Goal: Task Accomplishment & Management: Manage account settings

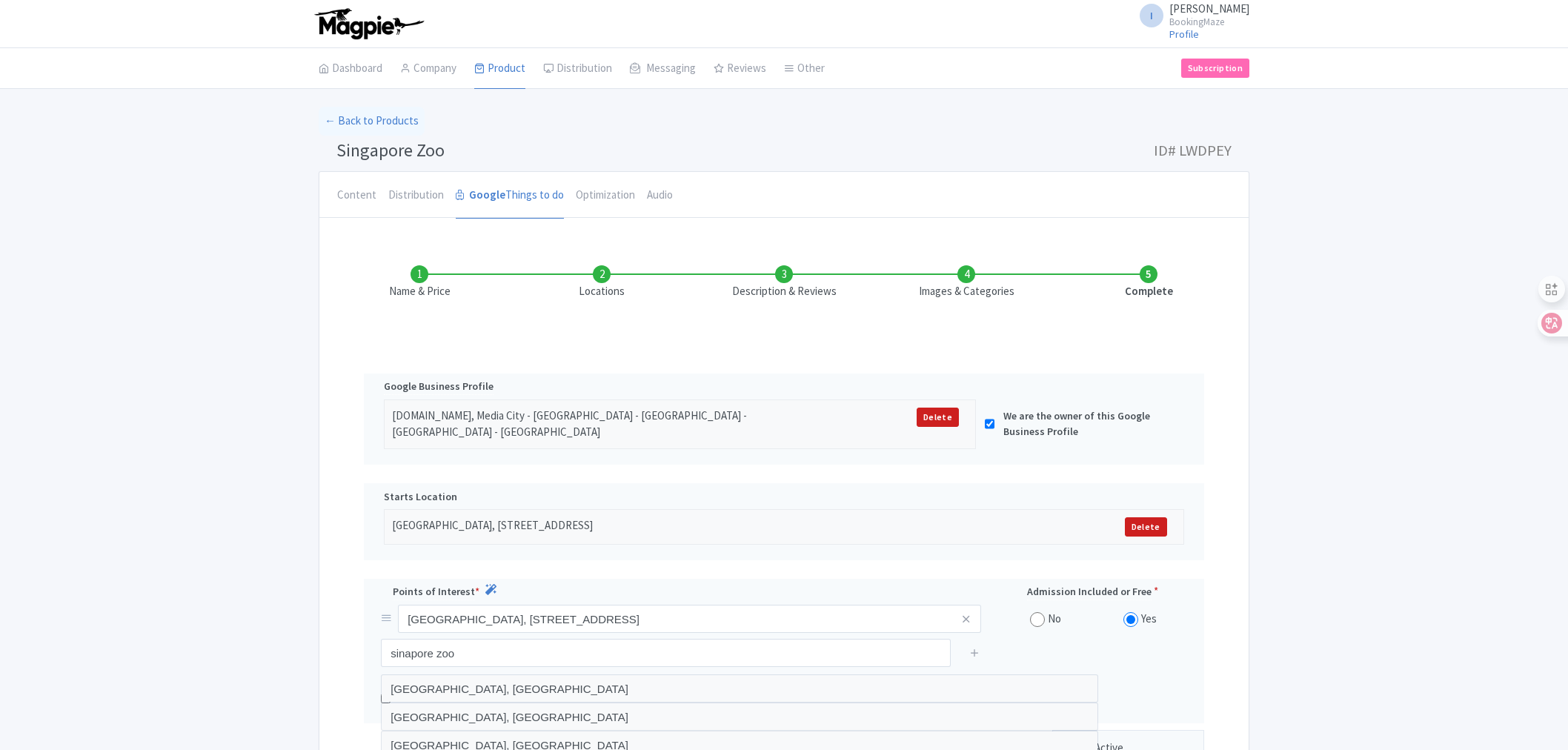
scroll to position [67, 0]
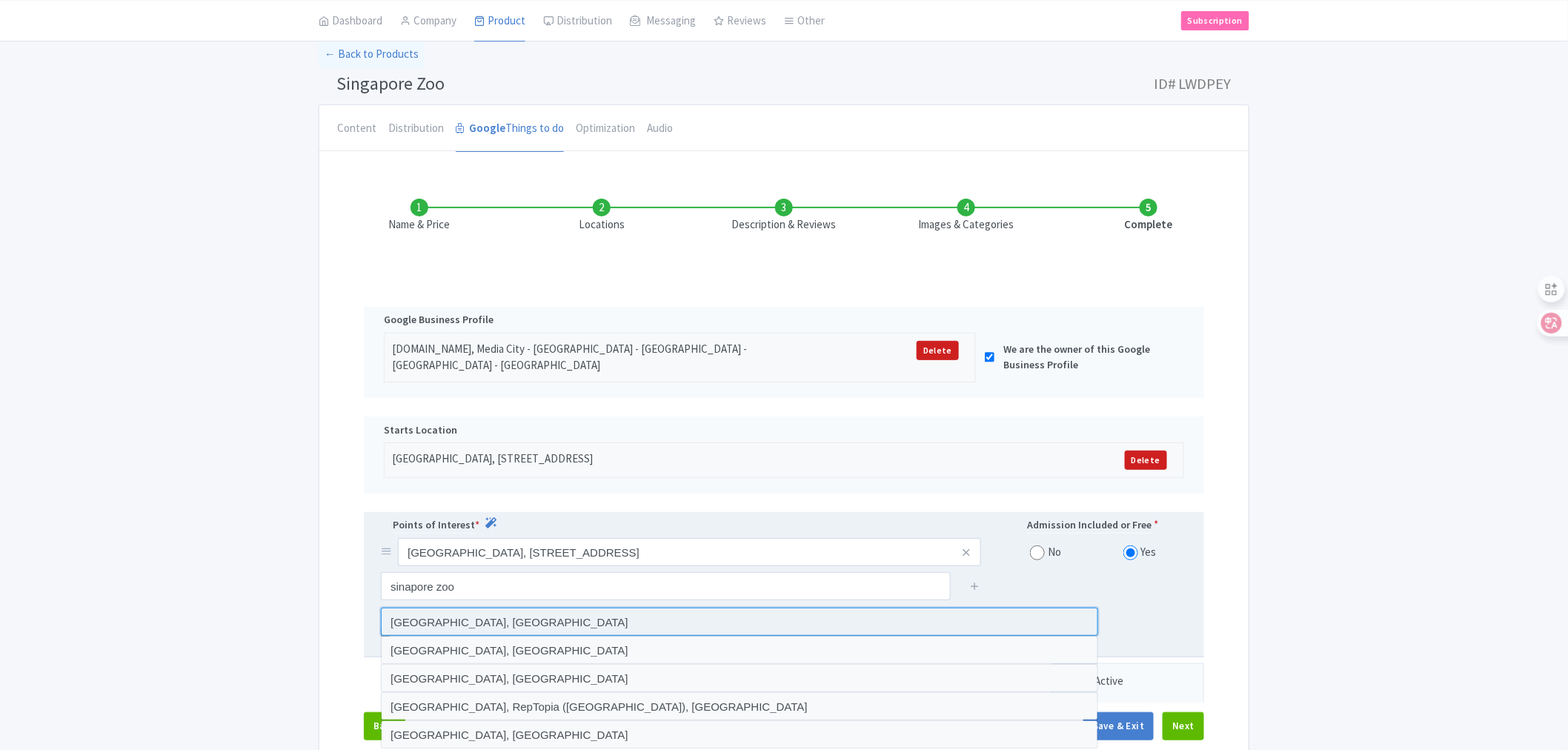
click at [497, 626] on input "[GEOGRAPHIC_DATA], [GEOGRAPHIC_DATA]" at bounding box center [739, 622] width 717 height 28
type input "[GEOGRAPHIC_DATA], [GEOGRAPHIC_DATA]"
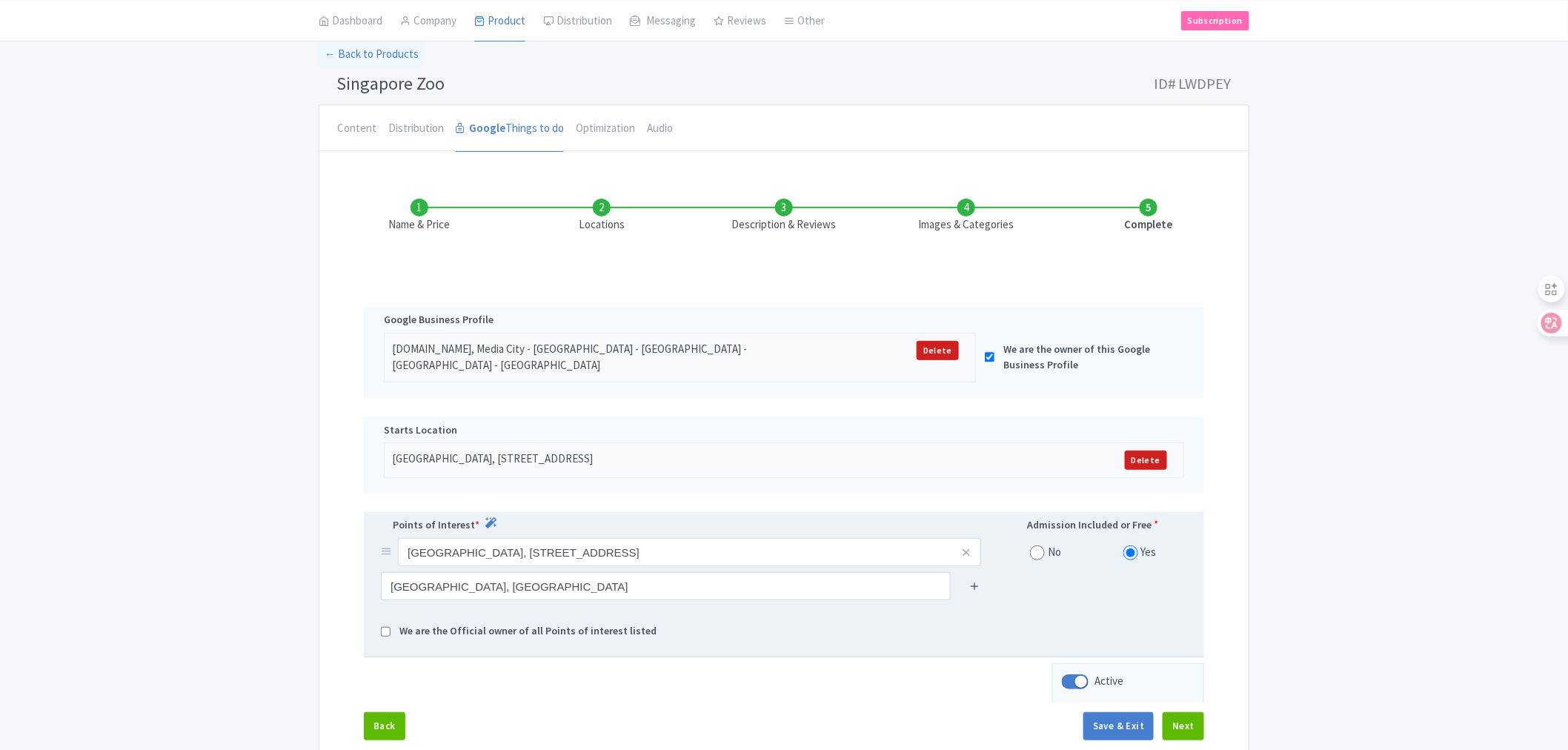
click at [971, 589] on icon at bounding box center [975, 586] width 11 height 11
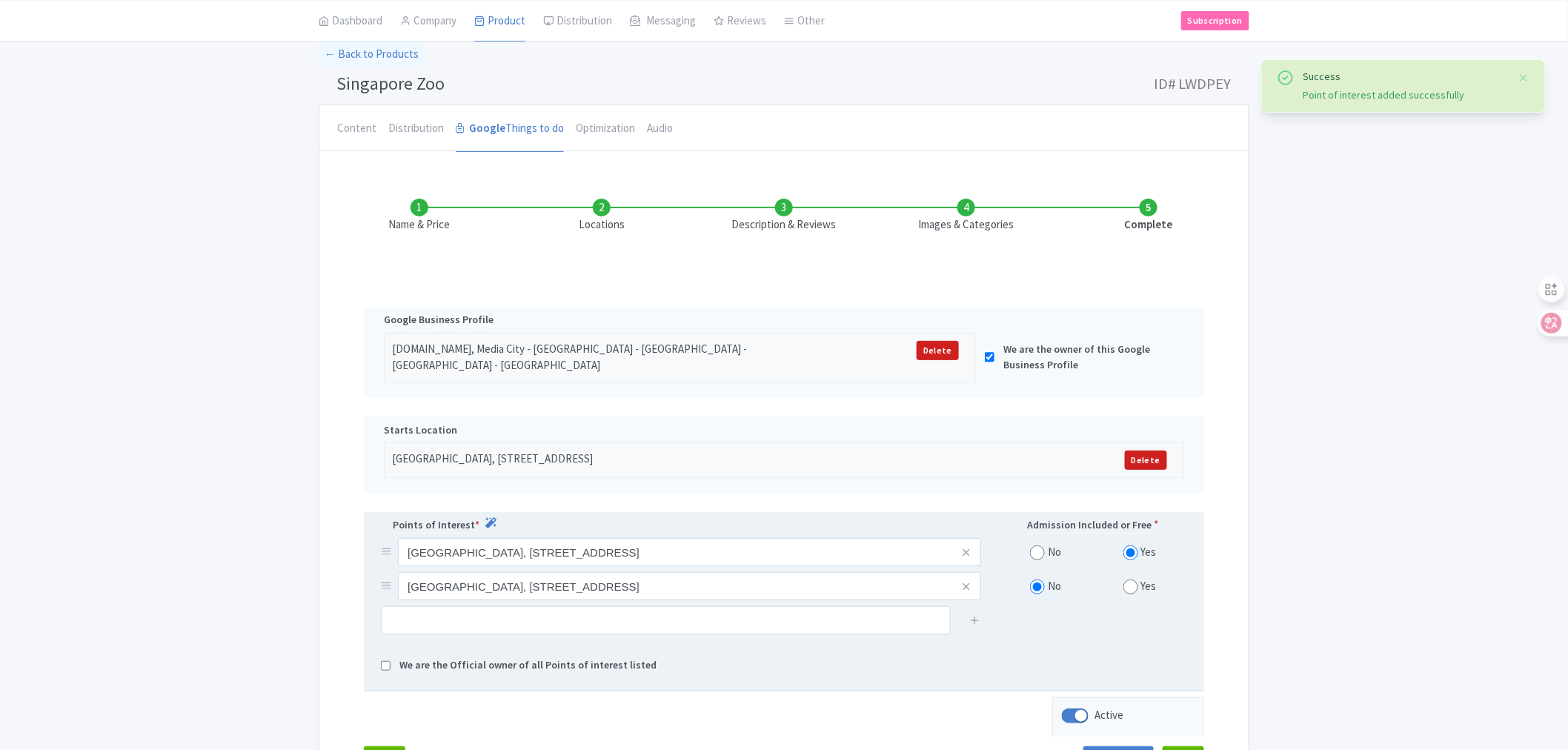
click at [1130, 594] on input "radio" at bounding box center [1131, 587] width 15 height 15
radio input "true"
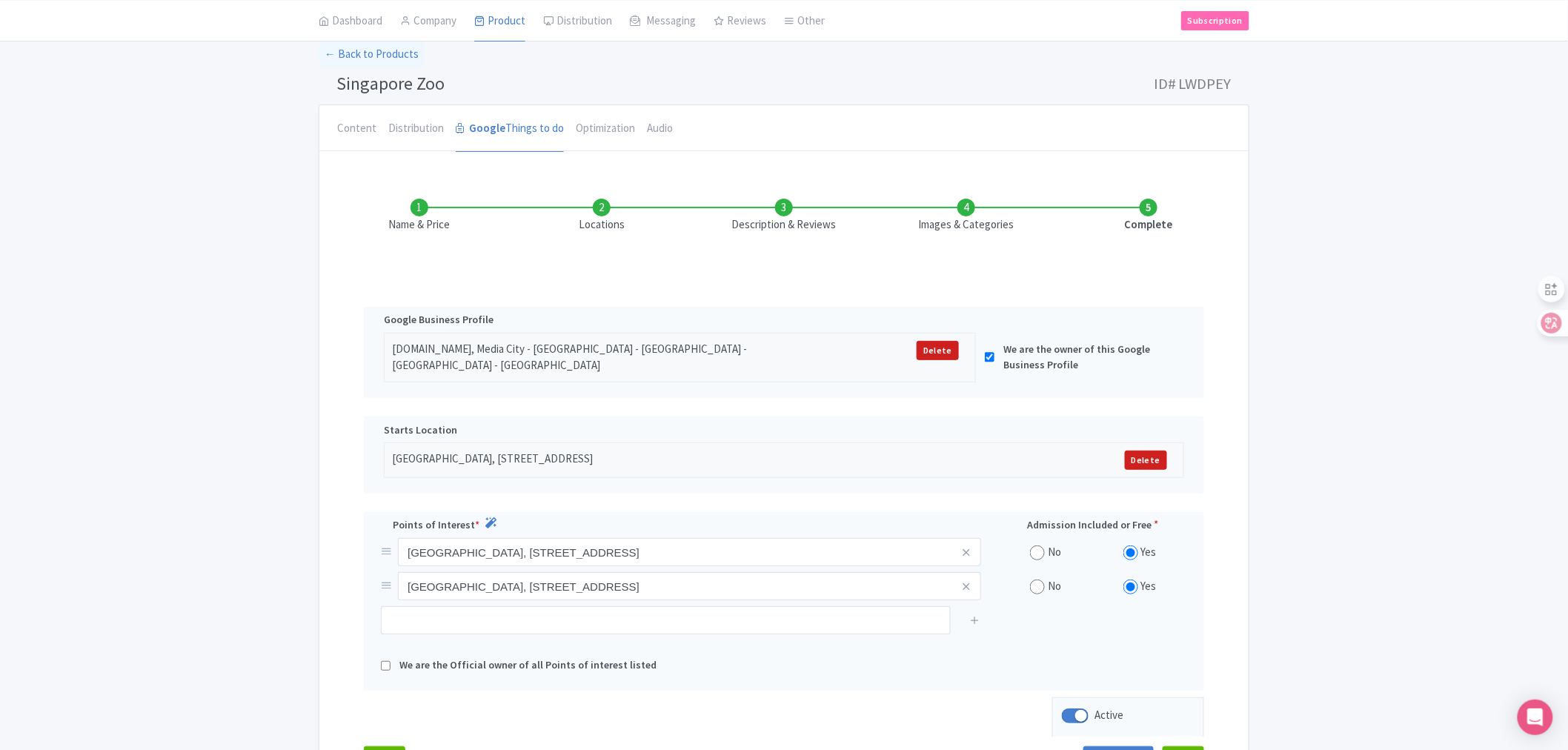
scroll to position [203, 0]
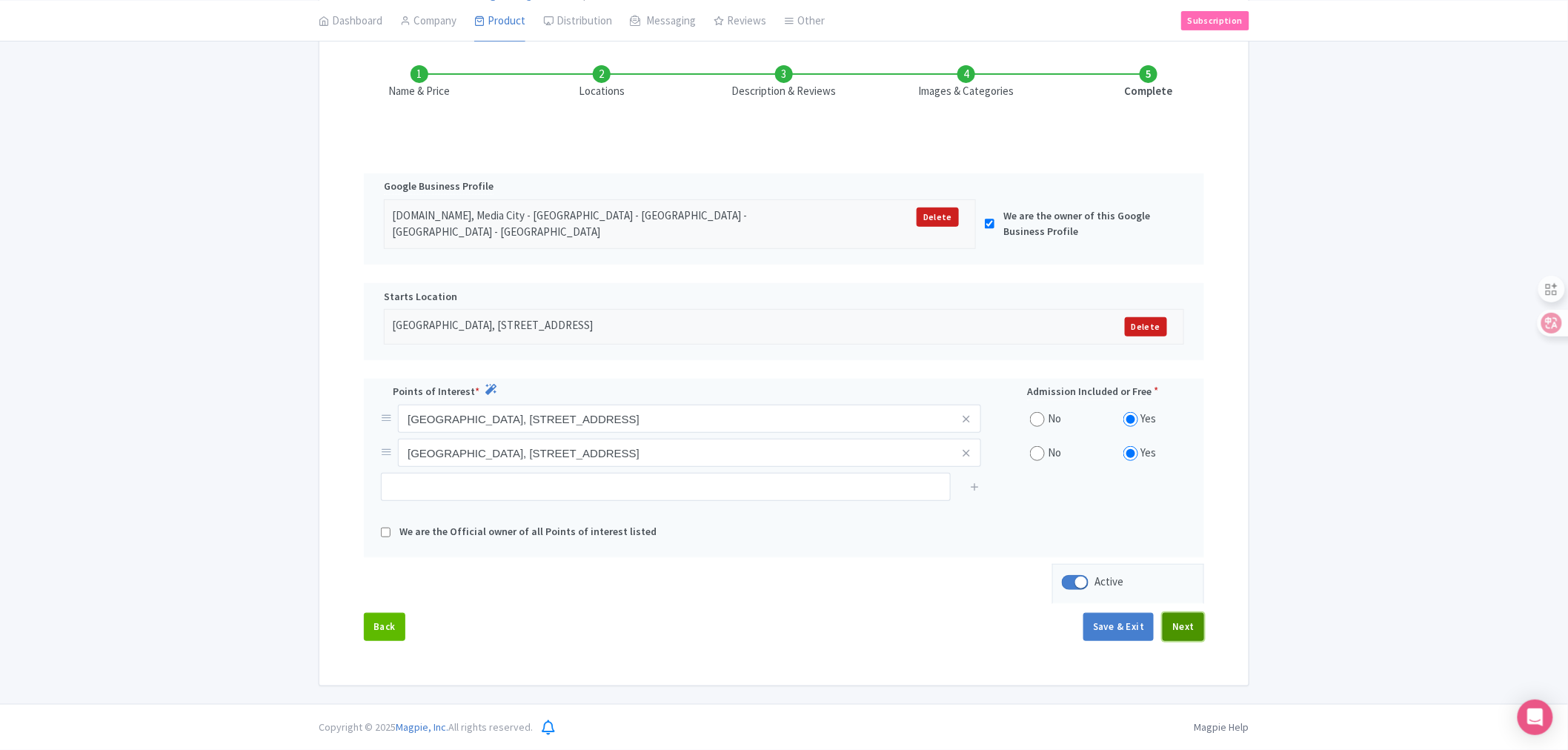
click at [1177, 620] on button "Next" at bounding box center [1183, 627] width 42 height 28
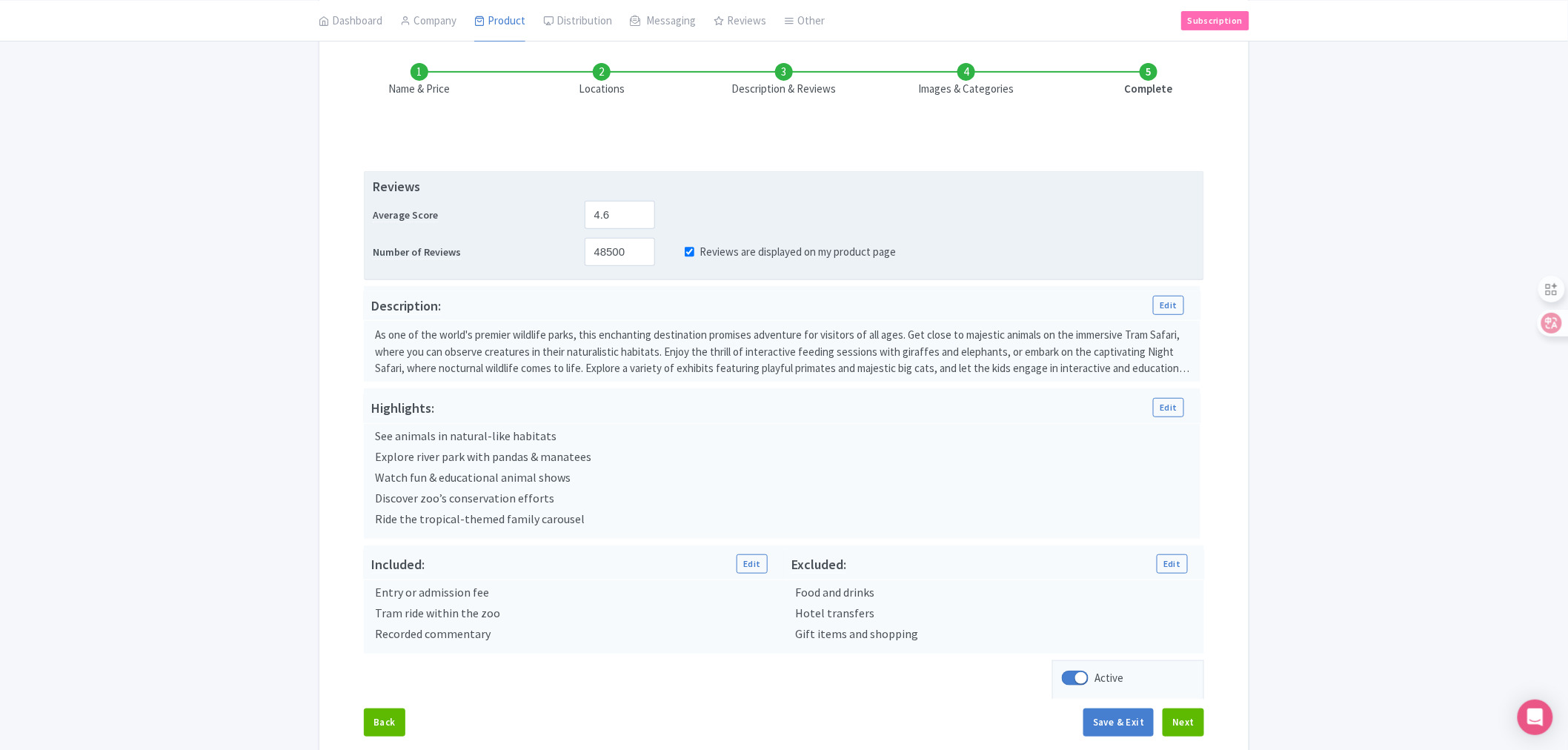
click at [686, 250] on input "Reviews are displayed on my product page" at bounding box center [689, 253] width 9 height 17
checkbox input "false"
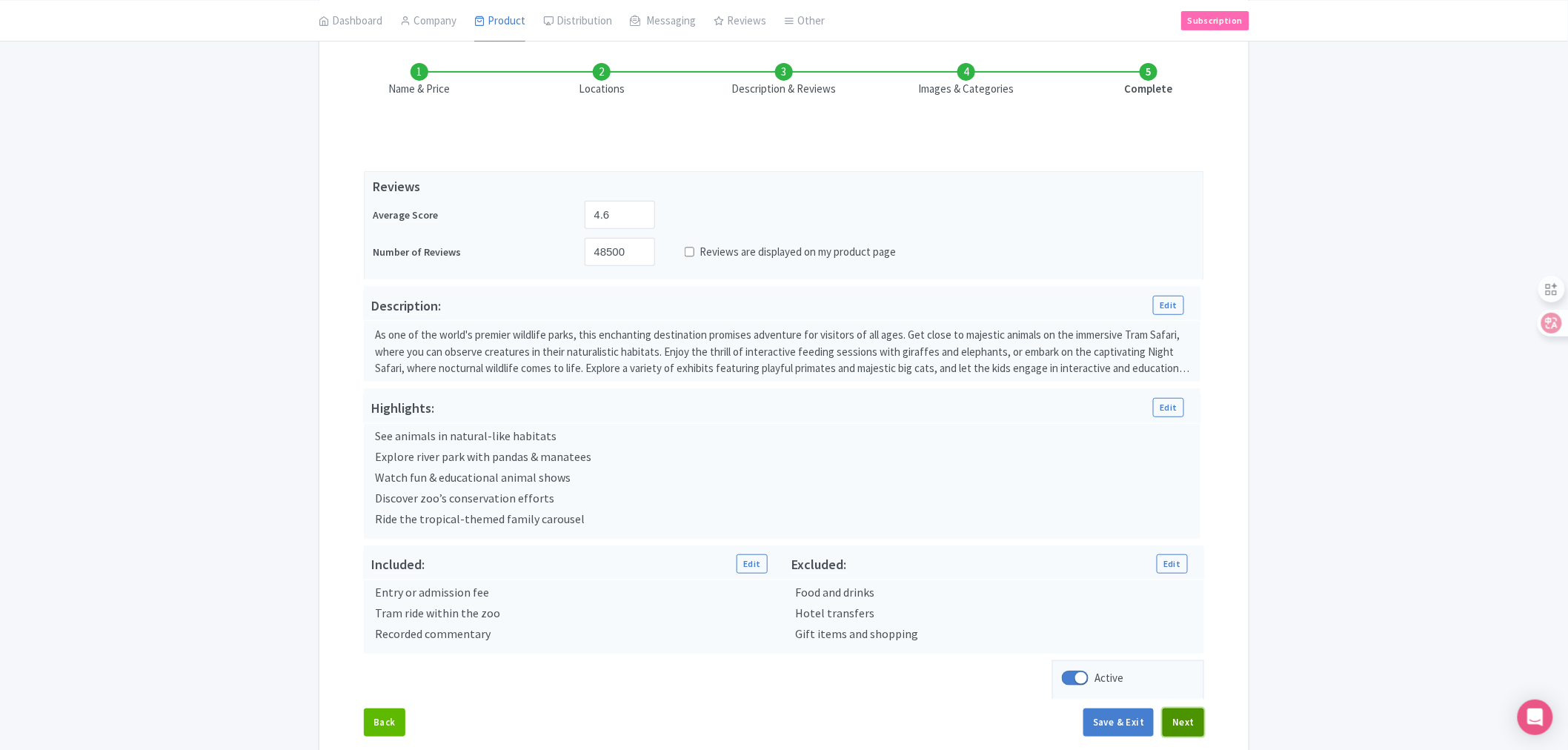
click at [1191, 730] on button "Next" at bounding box center [1183, 723] width 42 height 28
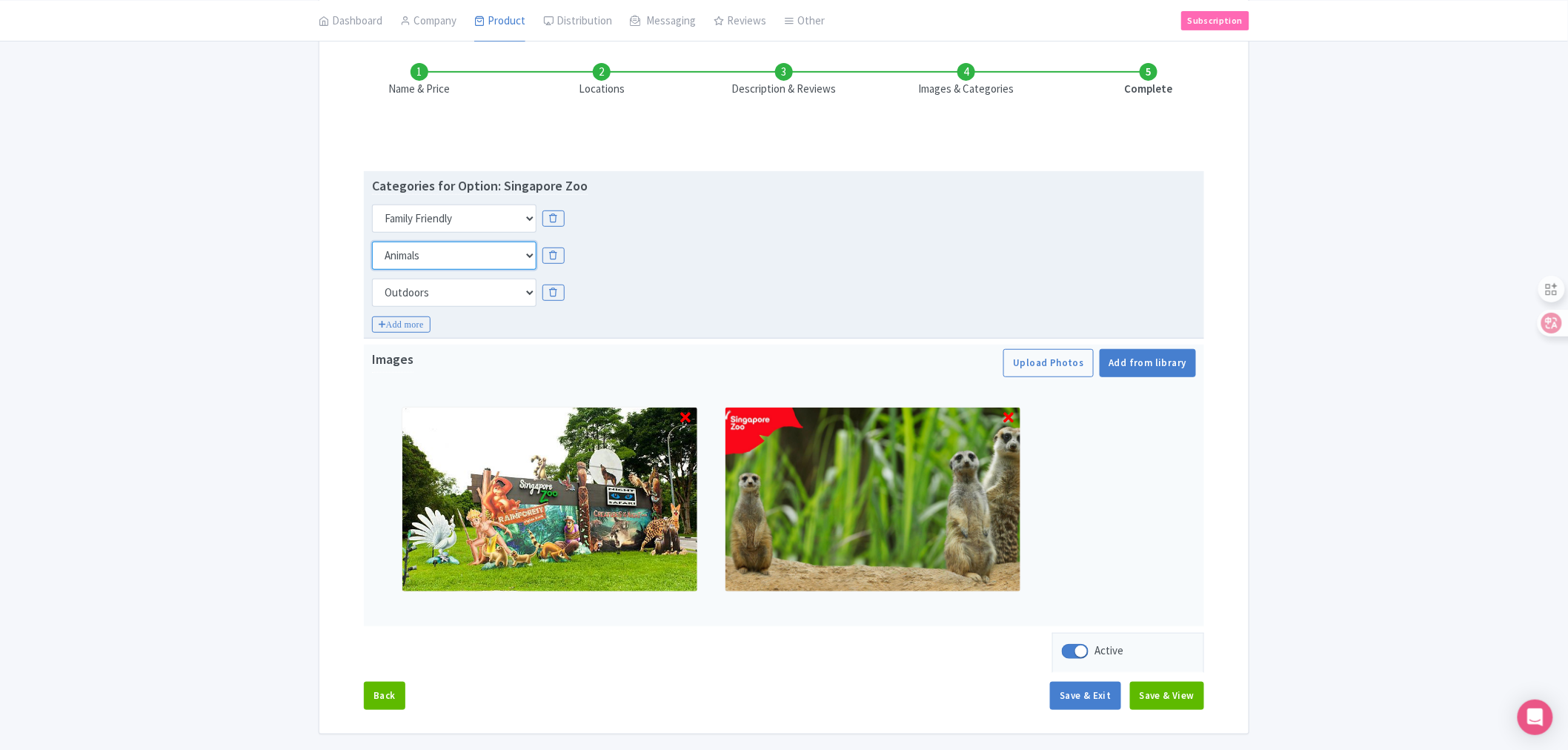
click at [528, 256] on select "Choose categories Adults Only Animals Audio Guide Beaches Bike Tours Boat Tours…" at bounding box center [454, 256] width 164 height 28
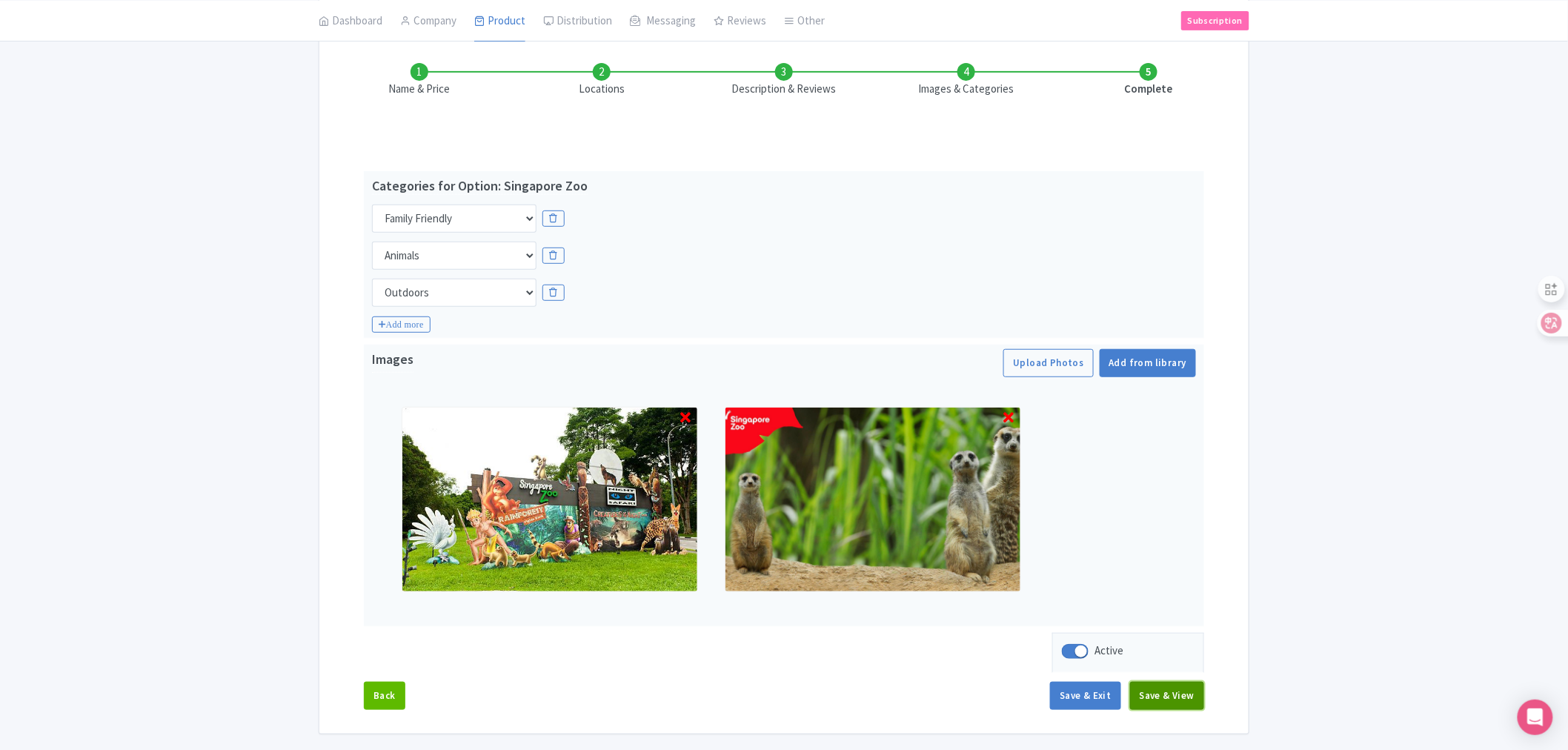
click at [1174, 691] on button "Save & View" at bounding box center [1168, 696] width 74 height 28
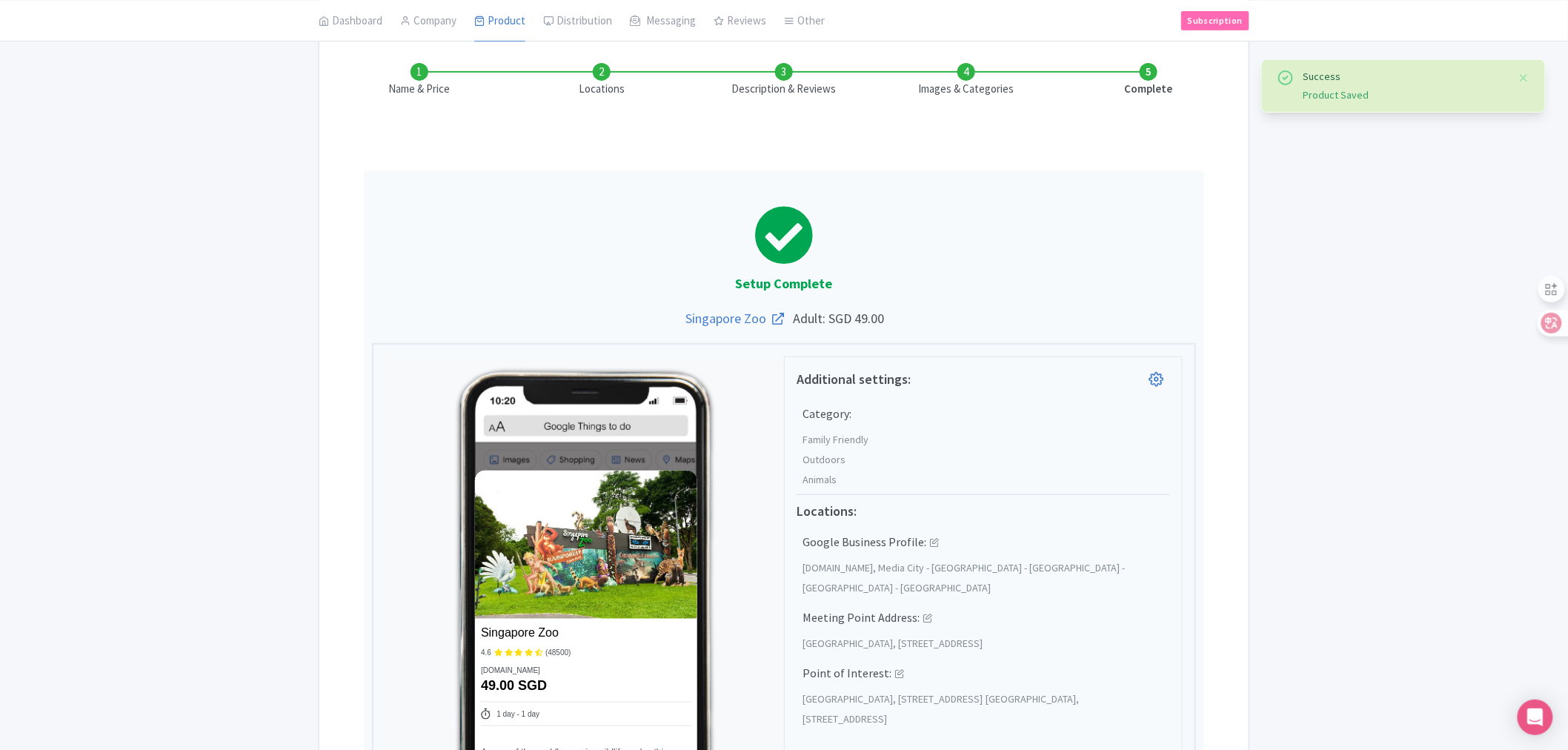
scroll to position [284, 0]
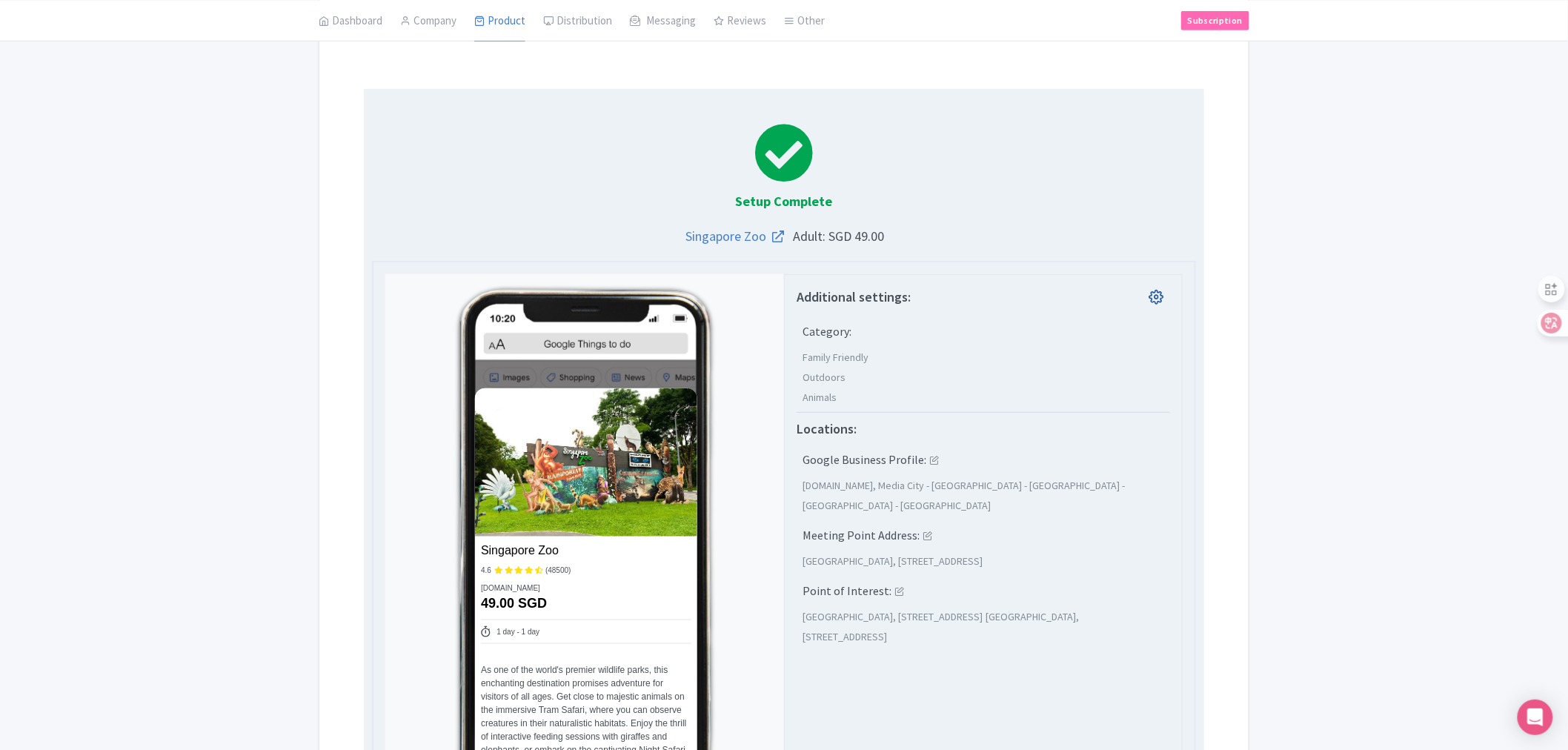
click at [1155, 298] on icon at bounding box center [1157, 296] width 15 height 15
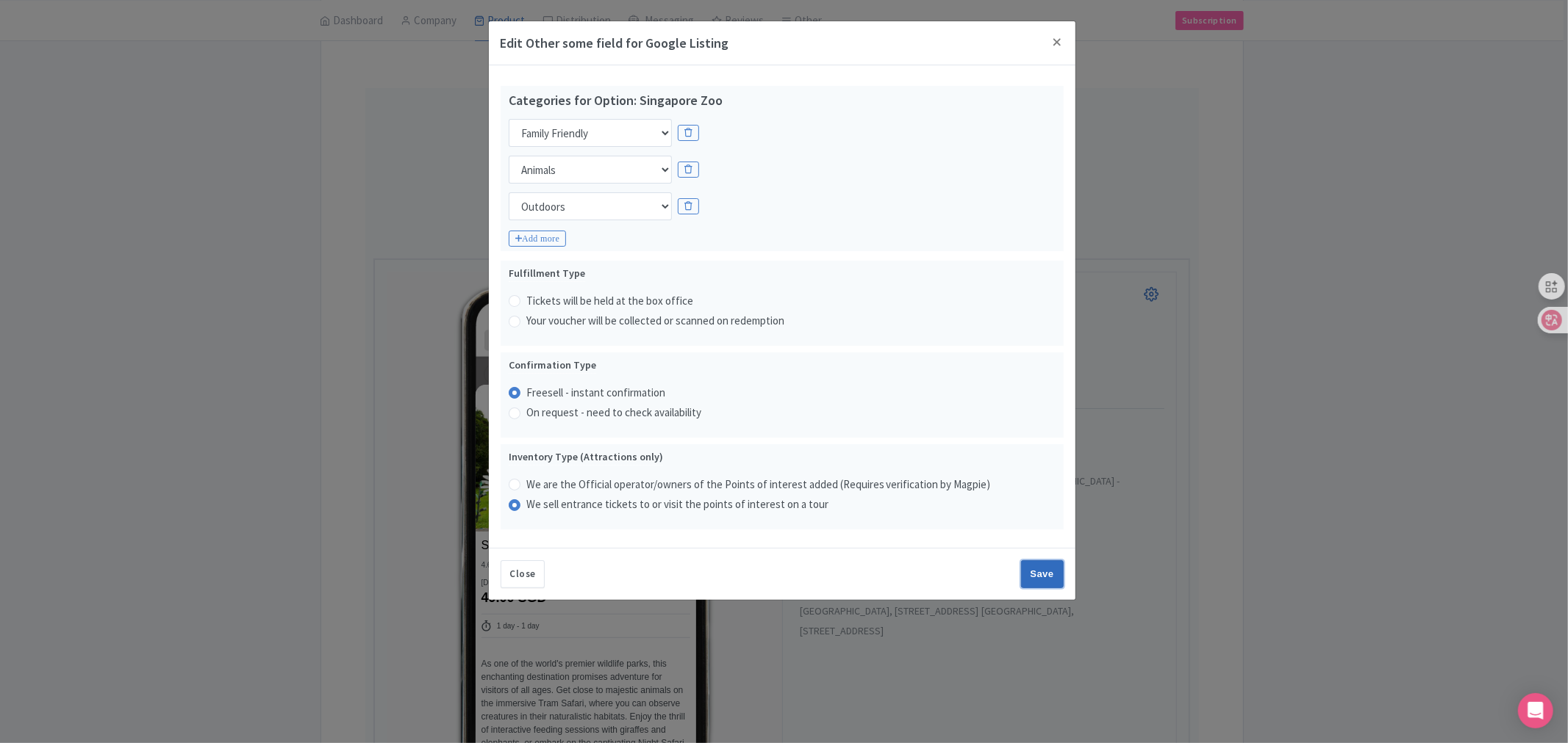
click at [1042, 575] on input "Save" at bounding box center [1042, 575] width 42 height 28
type input "Saving..."
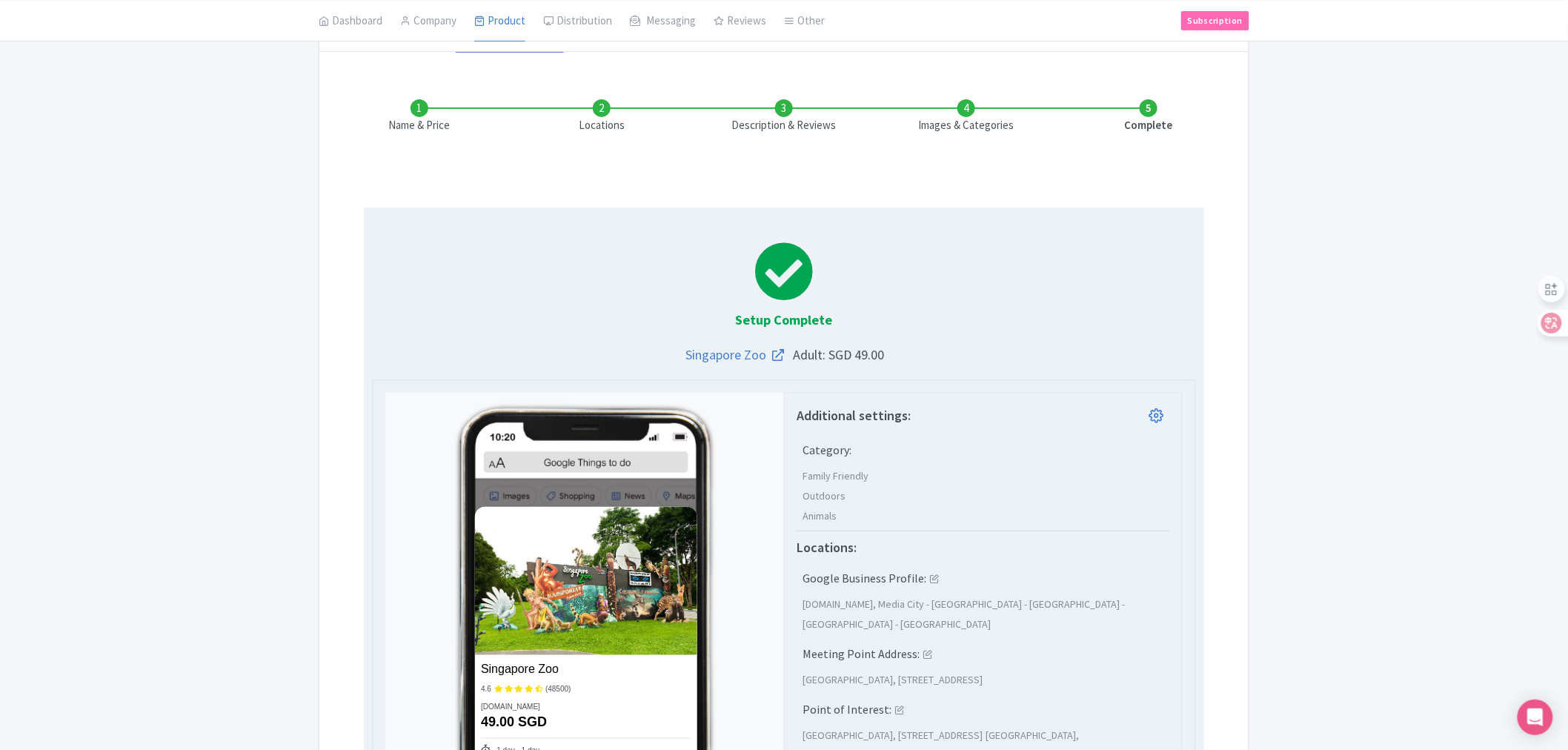
scroll to position [0, 0]
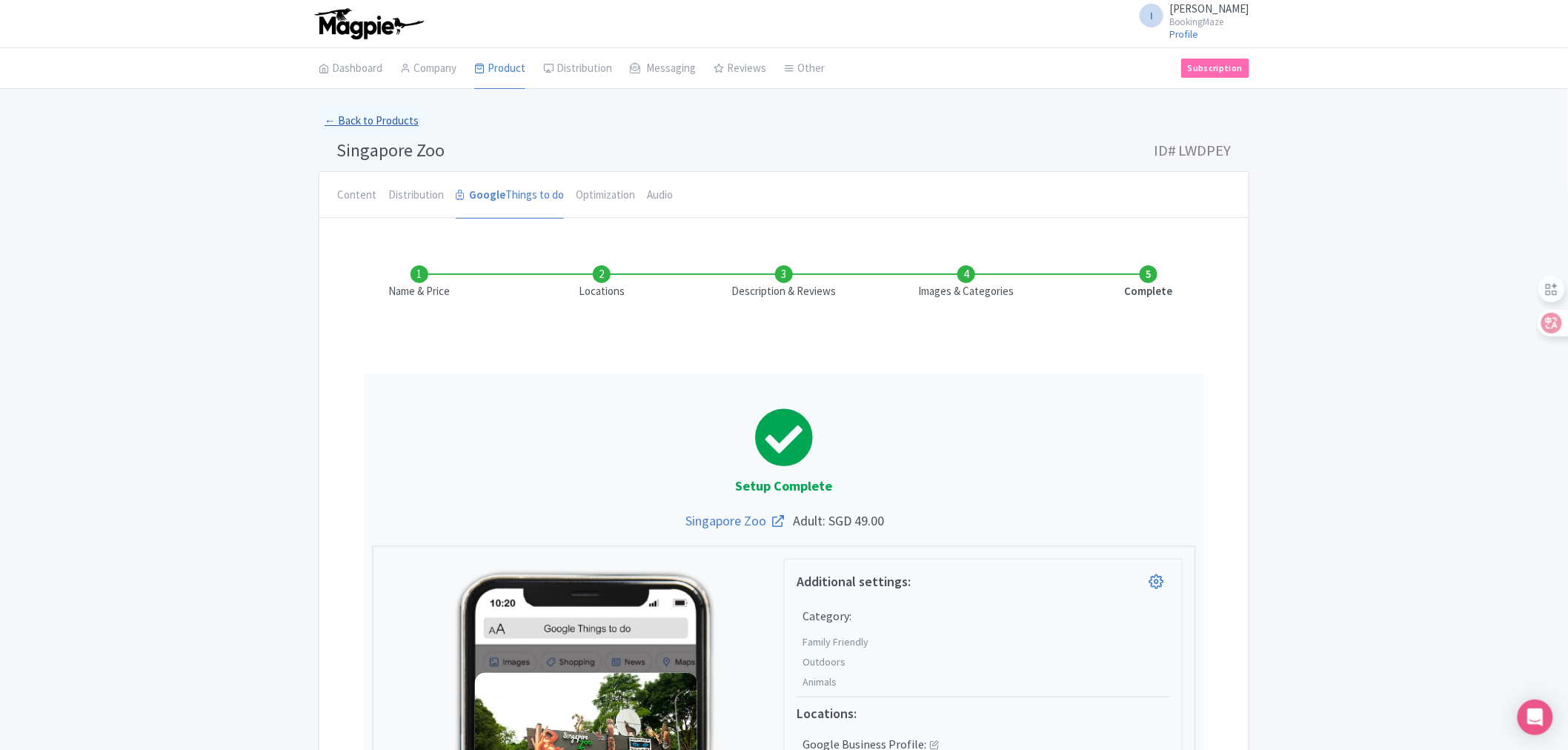
click at [378, 123] on link "← Back to Products" at bounding box center [372, 121] width 106 height 29
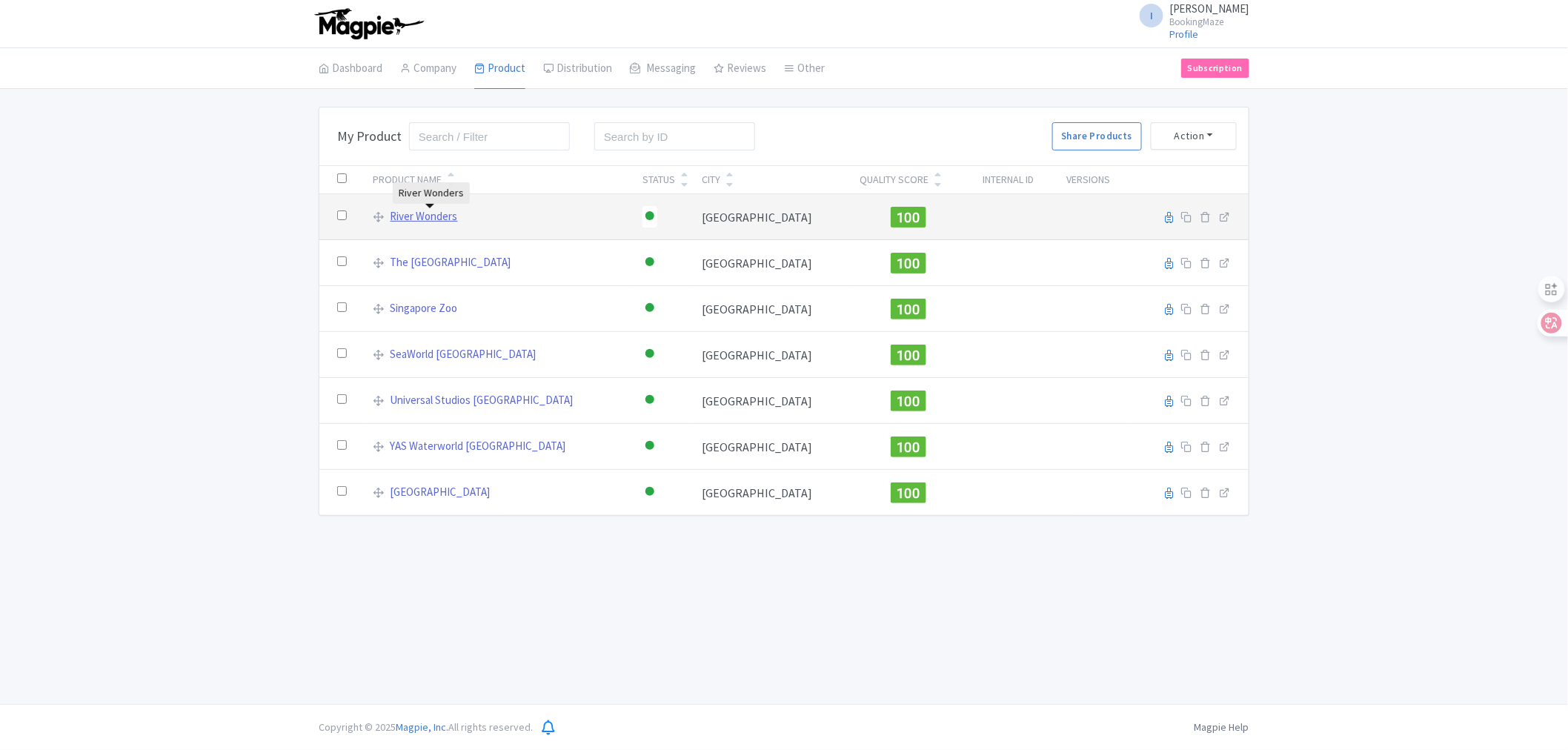
click at [416, 213] on link "River Wonders" at bounding box center [424, 217] width 68 height 17
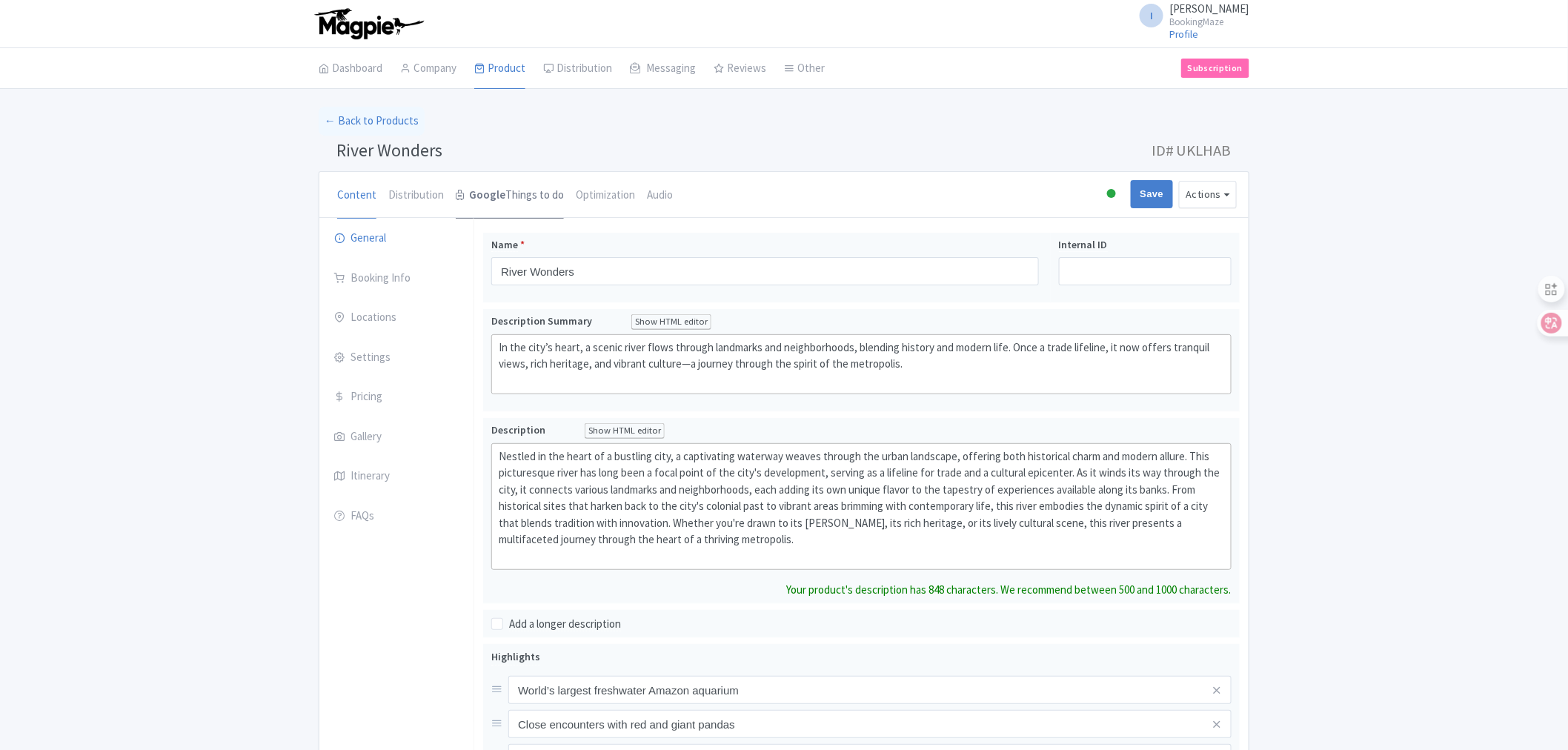
click at [519, 193] on link "Google Things to do" at bounding box center [510, 195] width 108 height 47
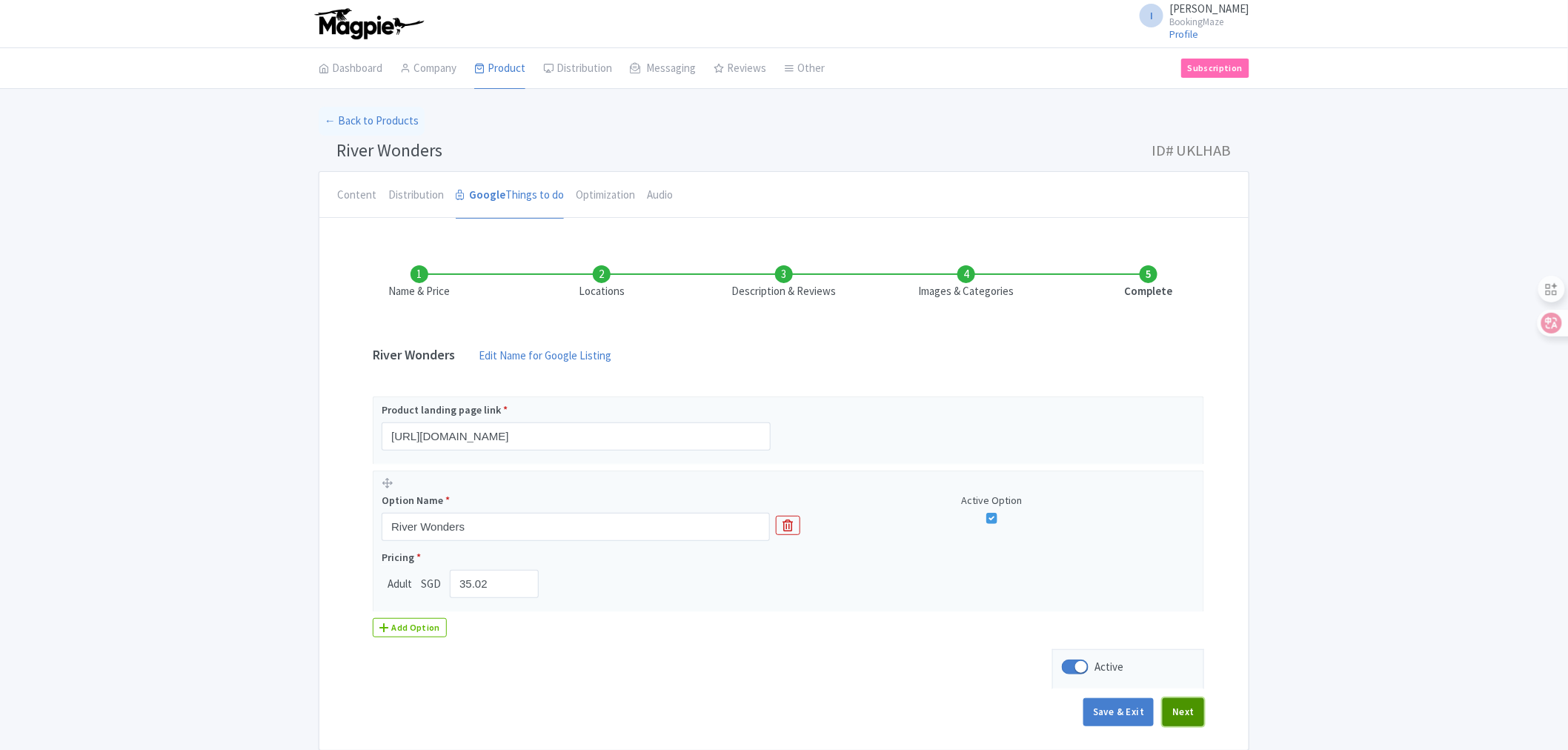
click at [1186, 717] on button "Next" at bounding box center [1183, 713] width 42 height 28
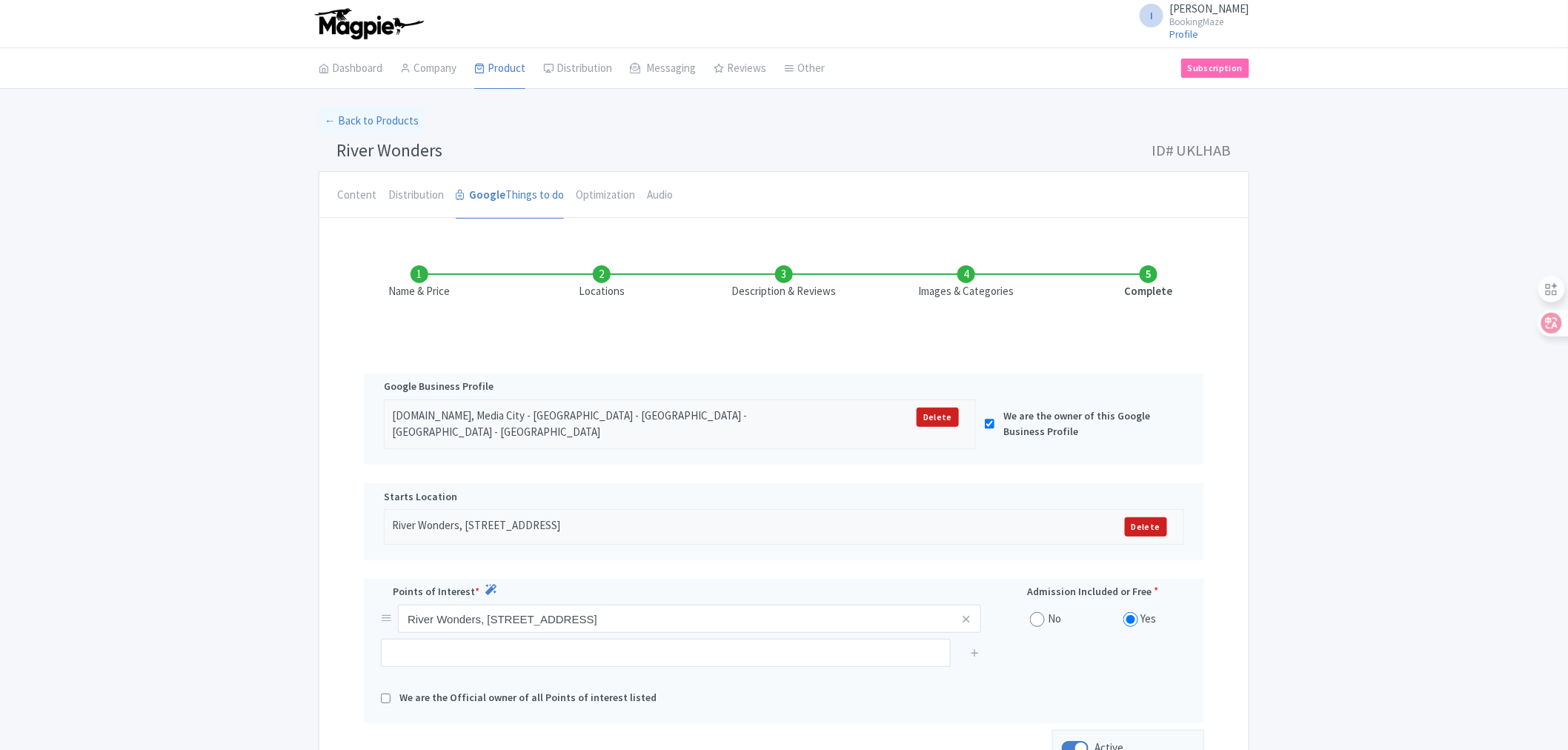
scroll to position [164, 0]
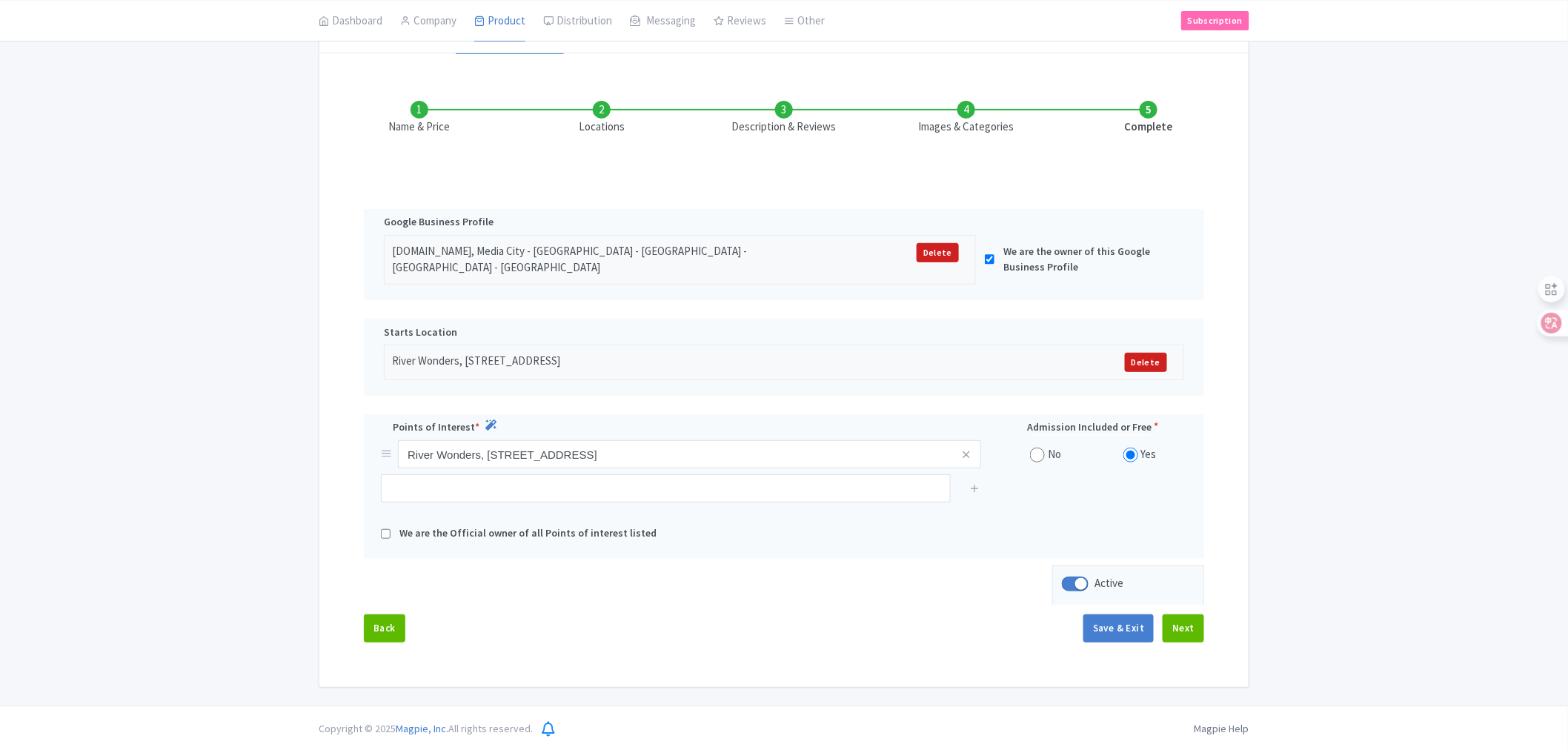
click at [1181, 715] on div "Magpie Help Notifications No notifications Copyright © 2025 Magpie, Inc. All ri…" at bounding box center [784, 729] width 1568 height 46
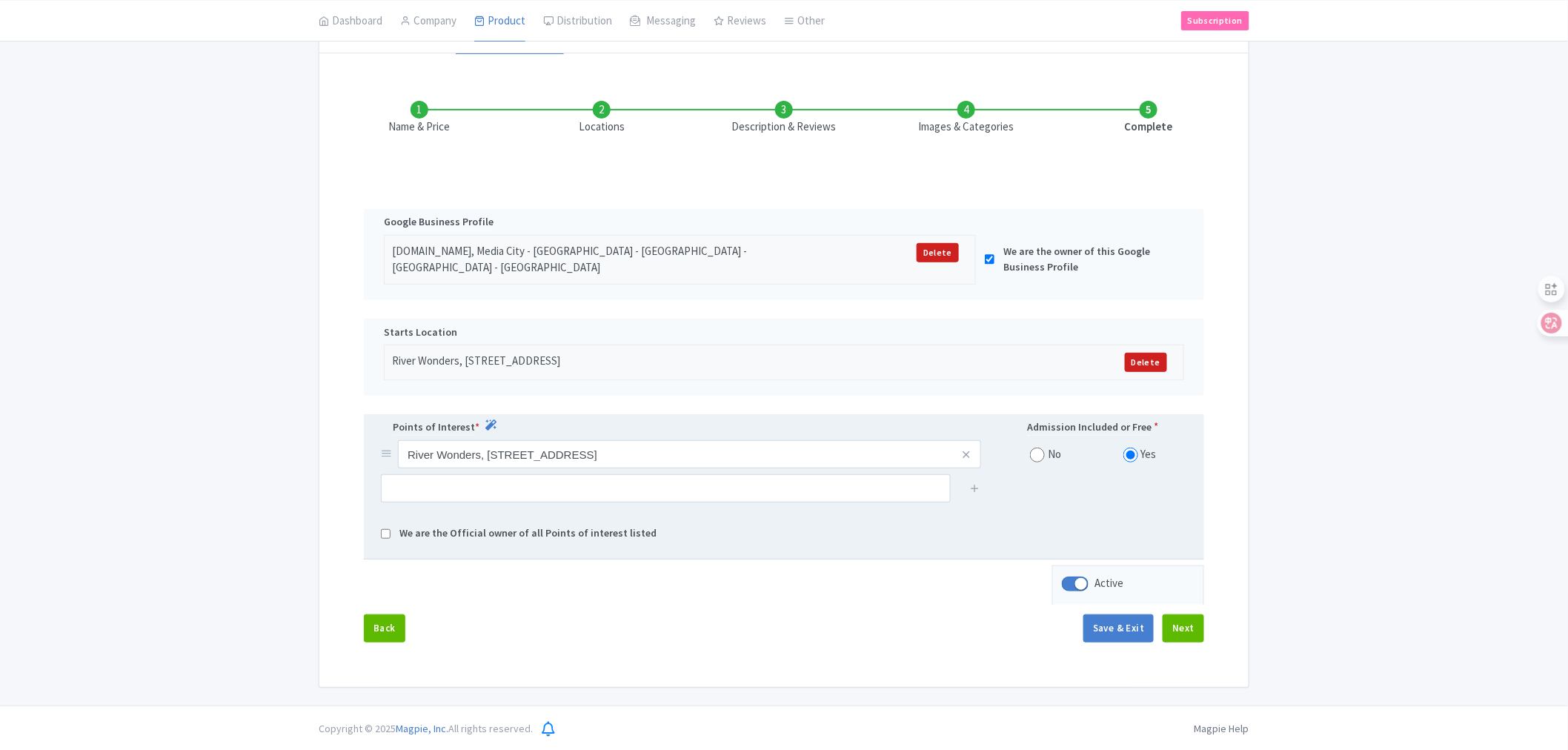
scroll to position [167, 0]
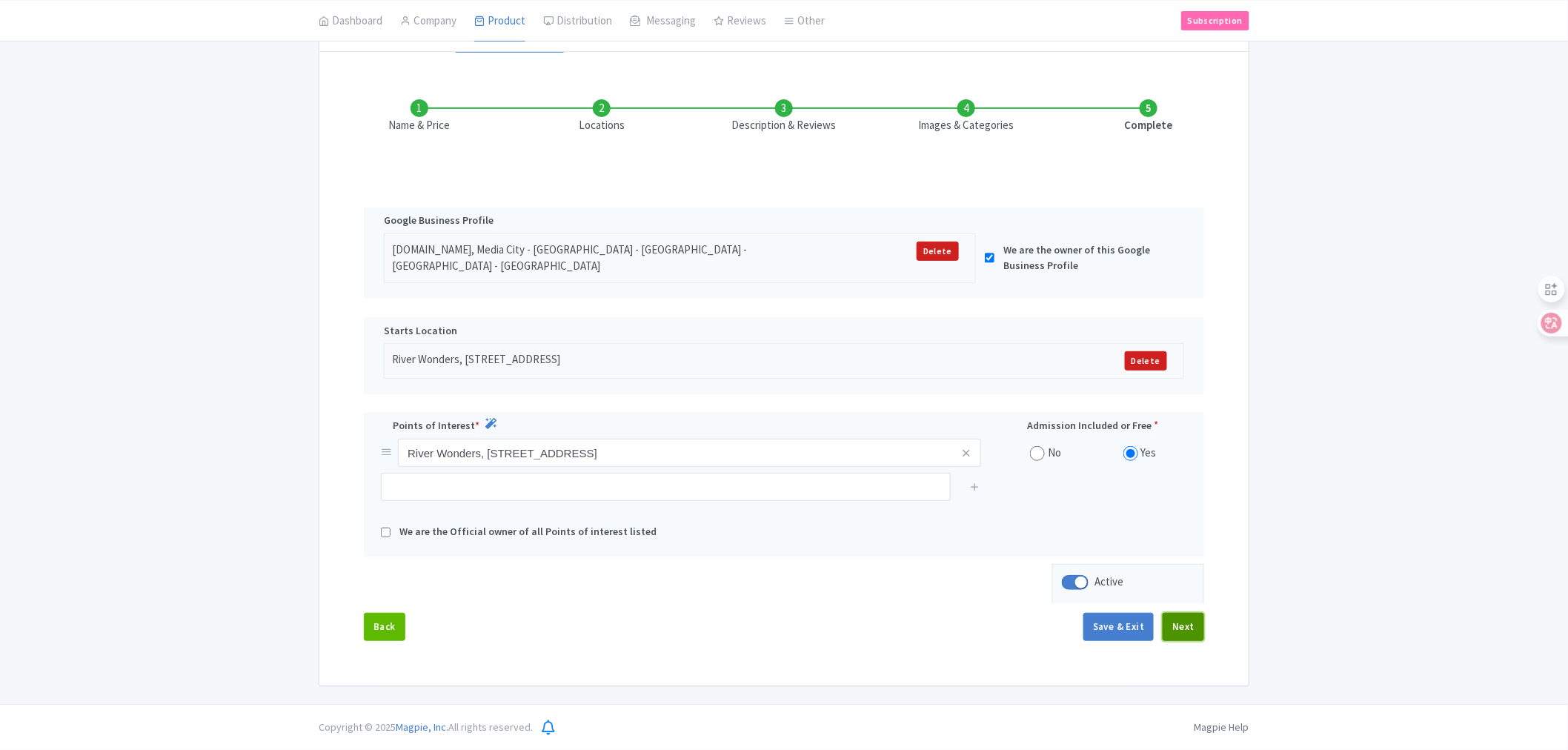
click at [1190, 618] on button "Next" at bounding box center [1183, 627] width 42 height 28
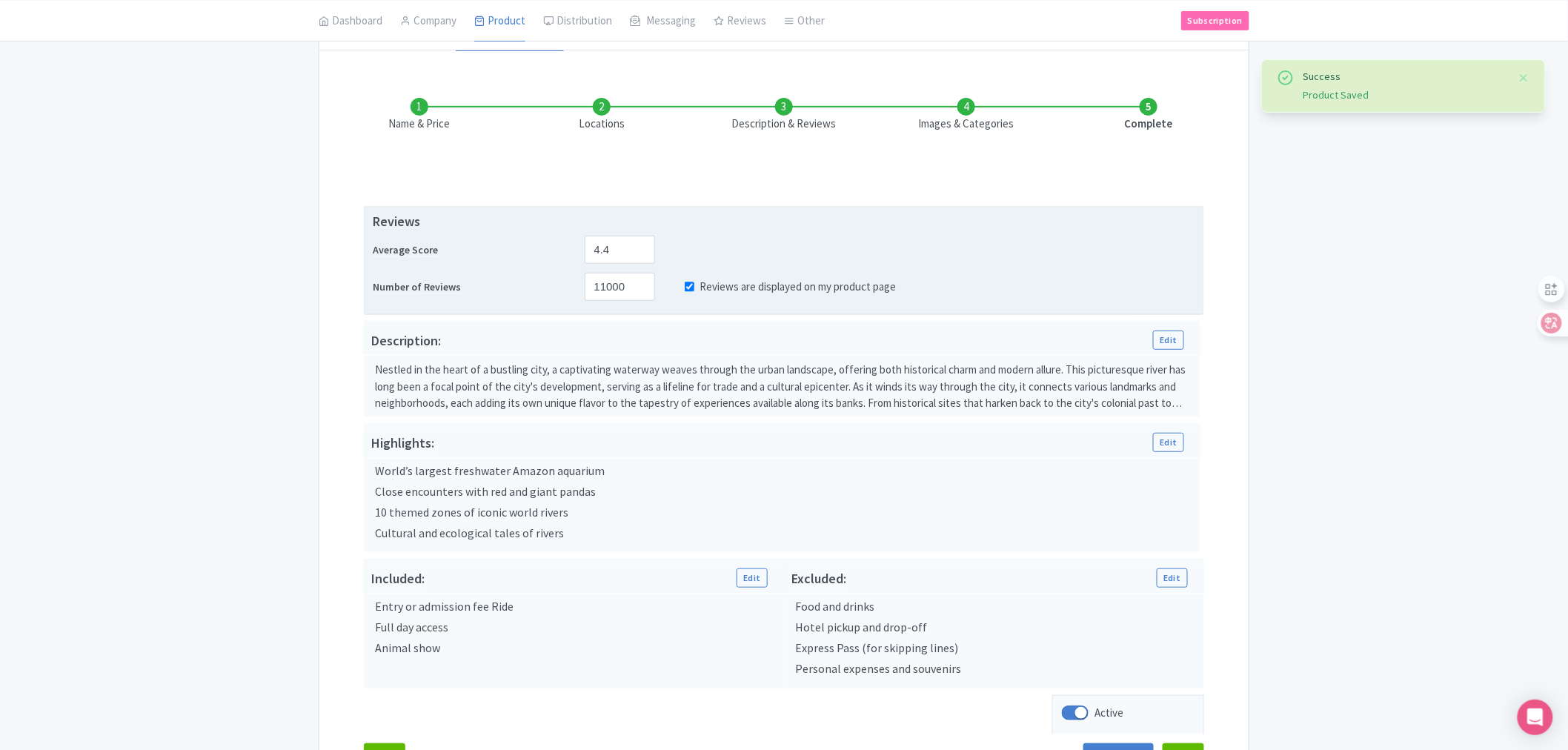
click at [686, 284] on input "Reviews are displayed on my product page" at bounding box center [689, 287] width 9 height 17
checkbox input "false"
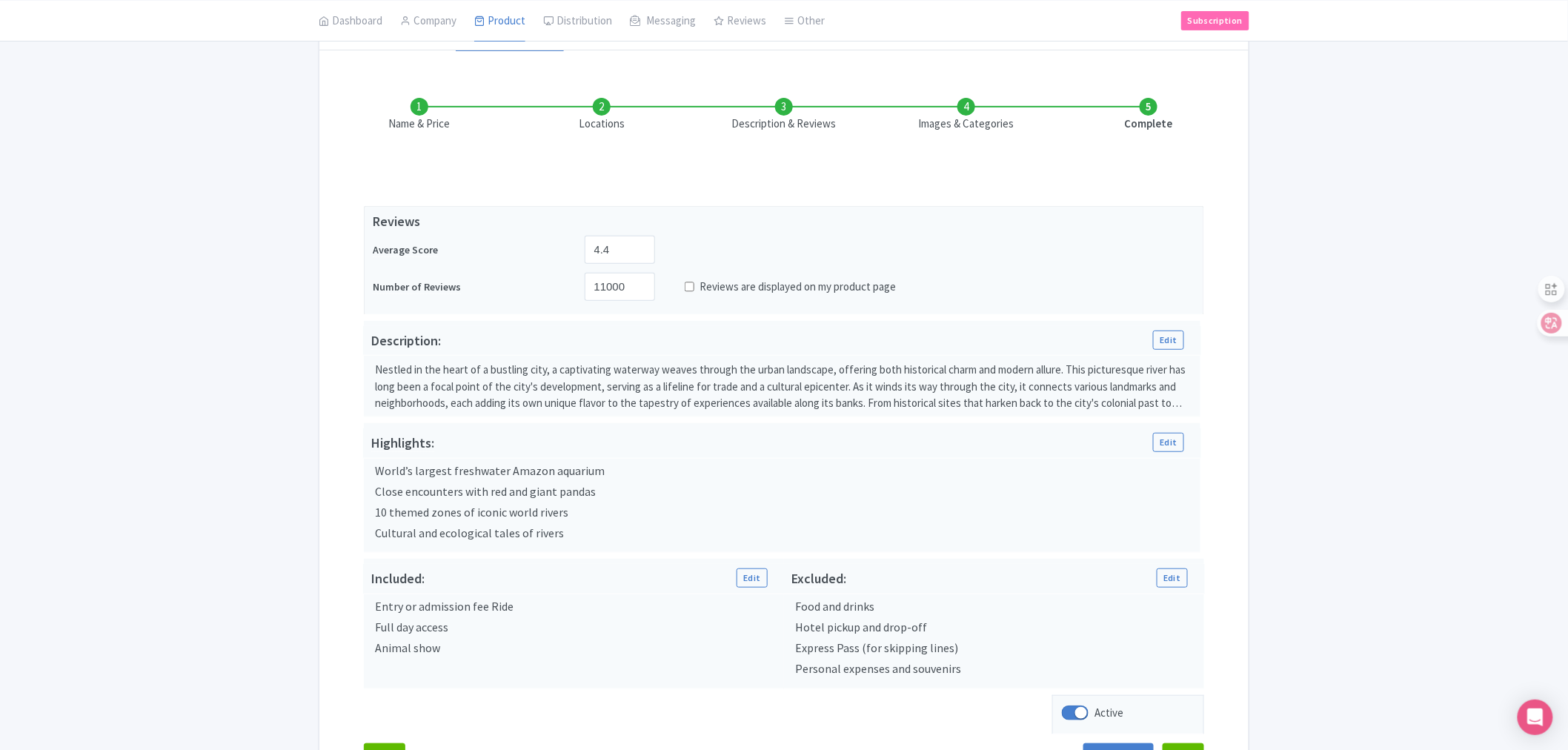
scroll to position [279, 0]
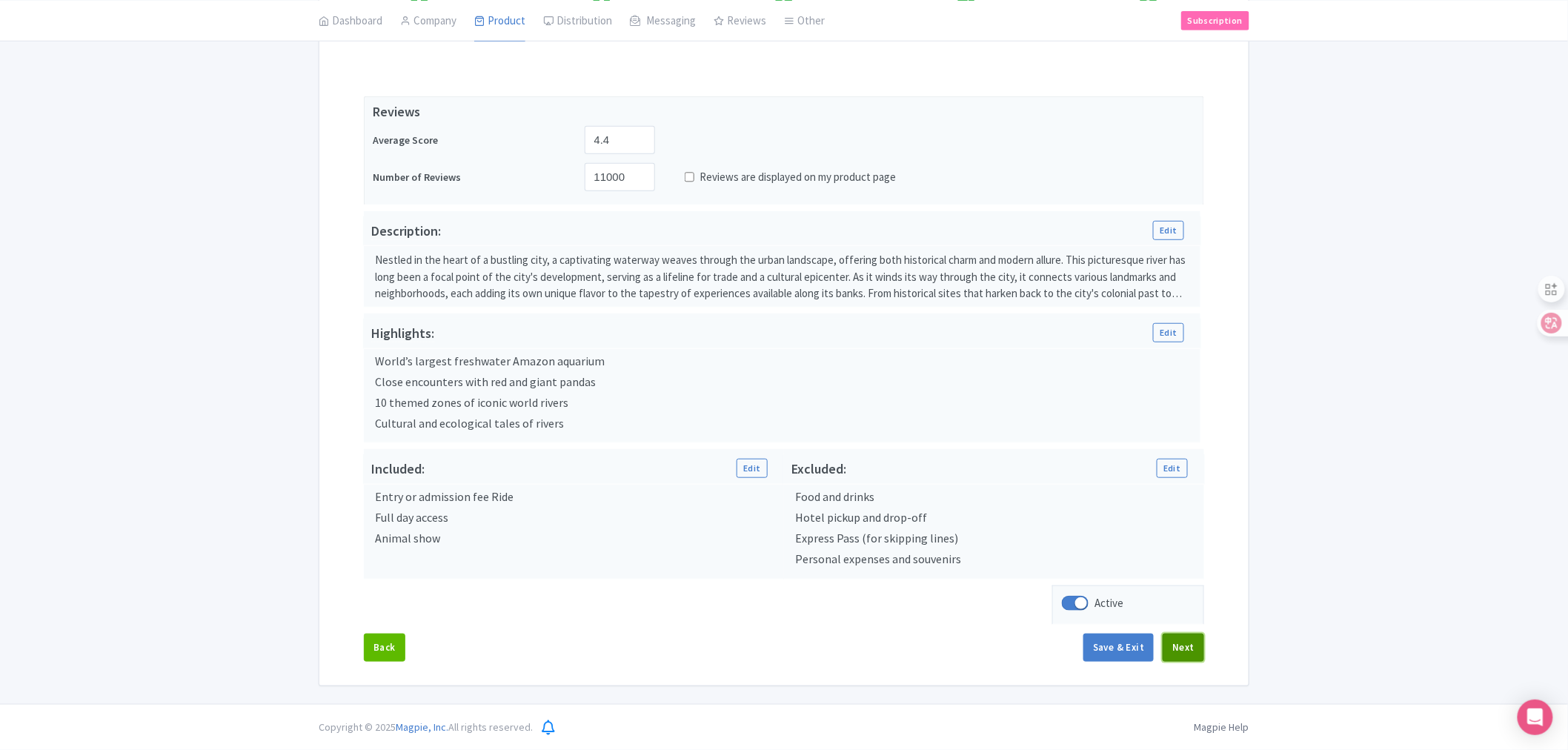
click at [1183, 646] on button "Next" at bounding box center [1183, 648] width 42 height 28
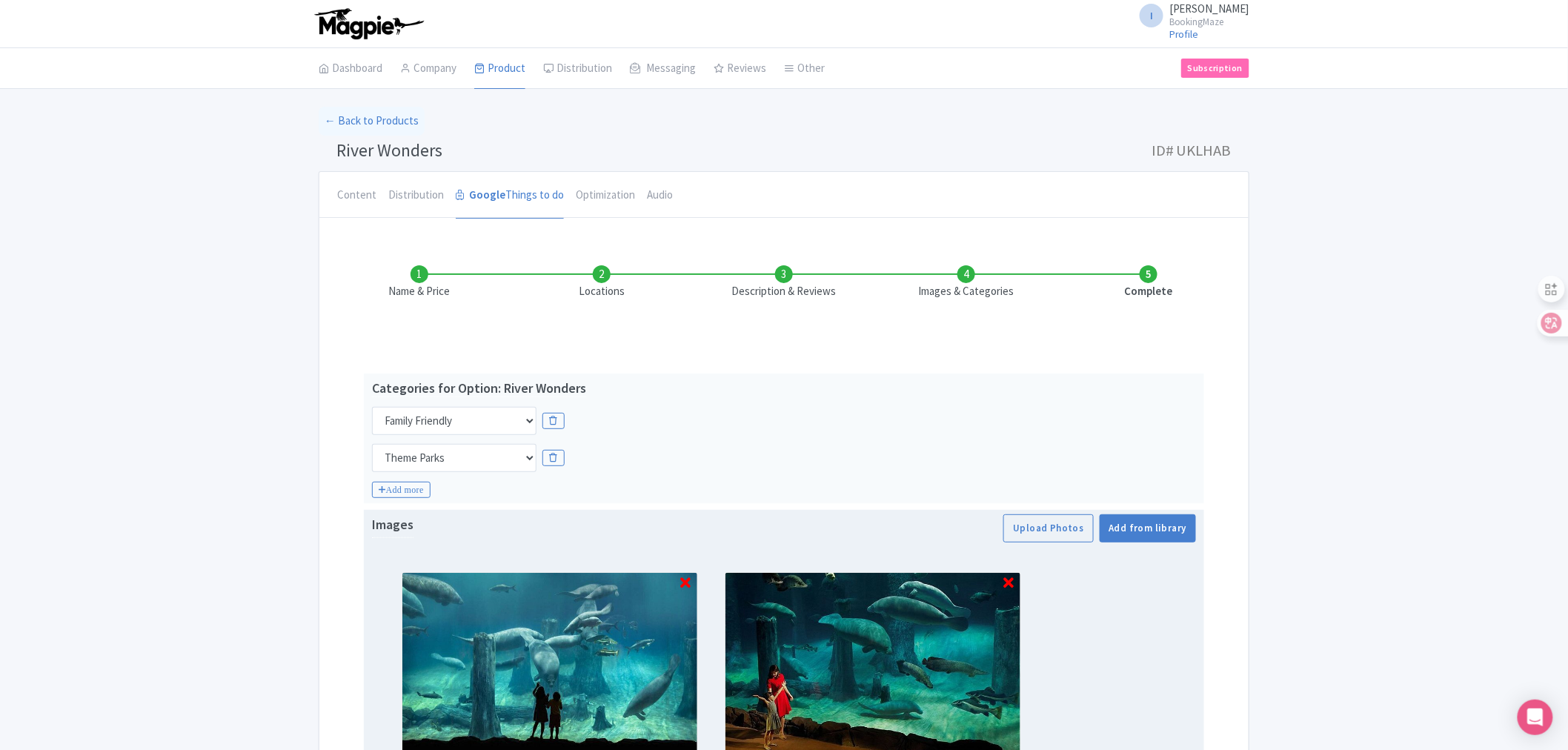
scroll to position [215, 0]
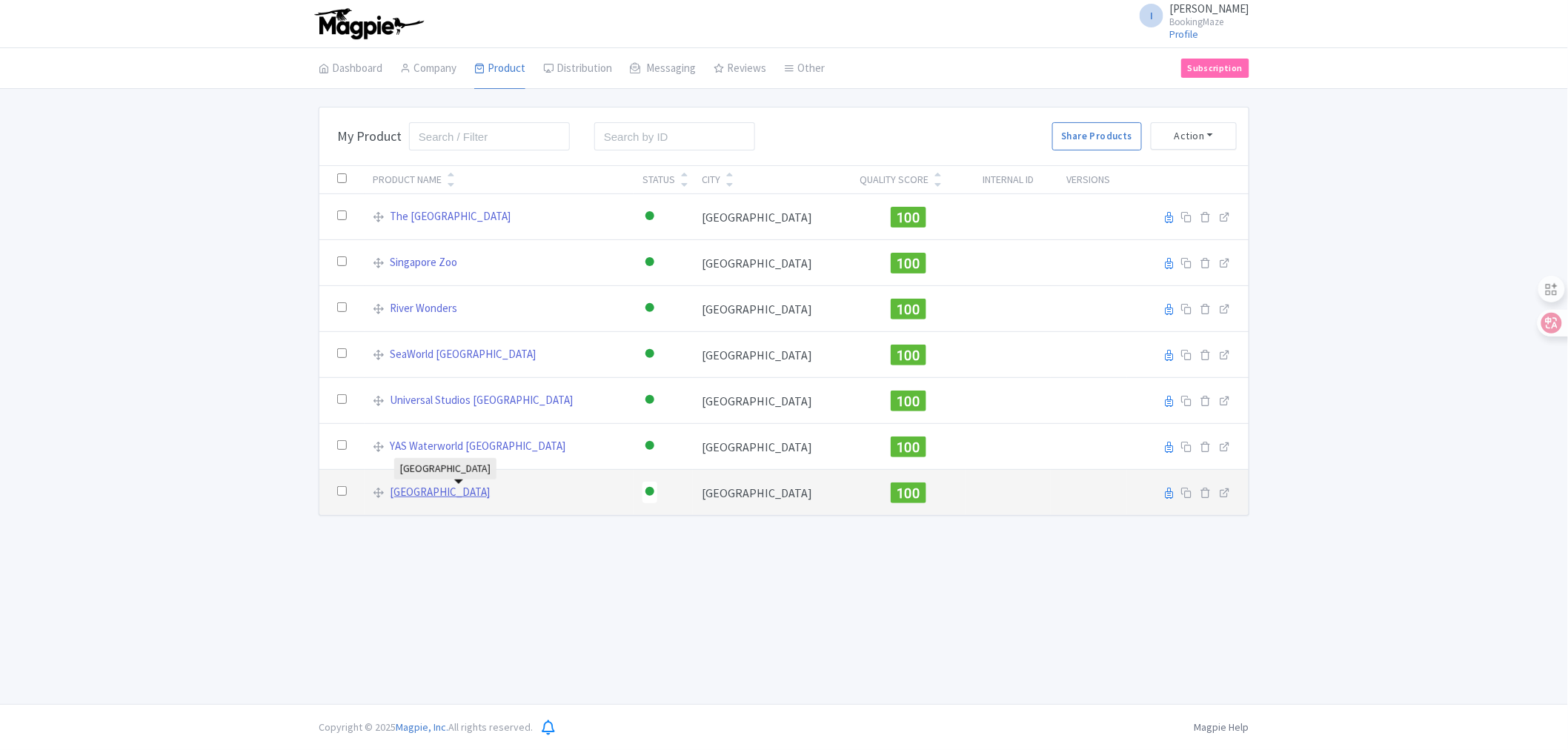
click at [419, 493] on link "[GEOGRAPHIC_DATA]" at bounding box center [440, 493] width 100 height 17
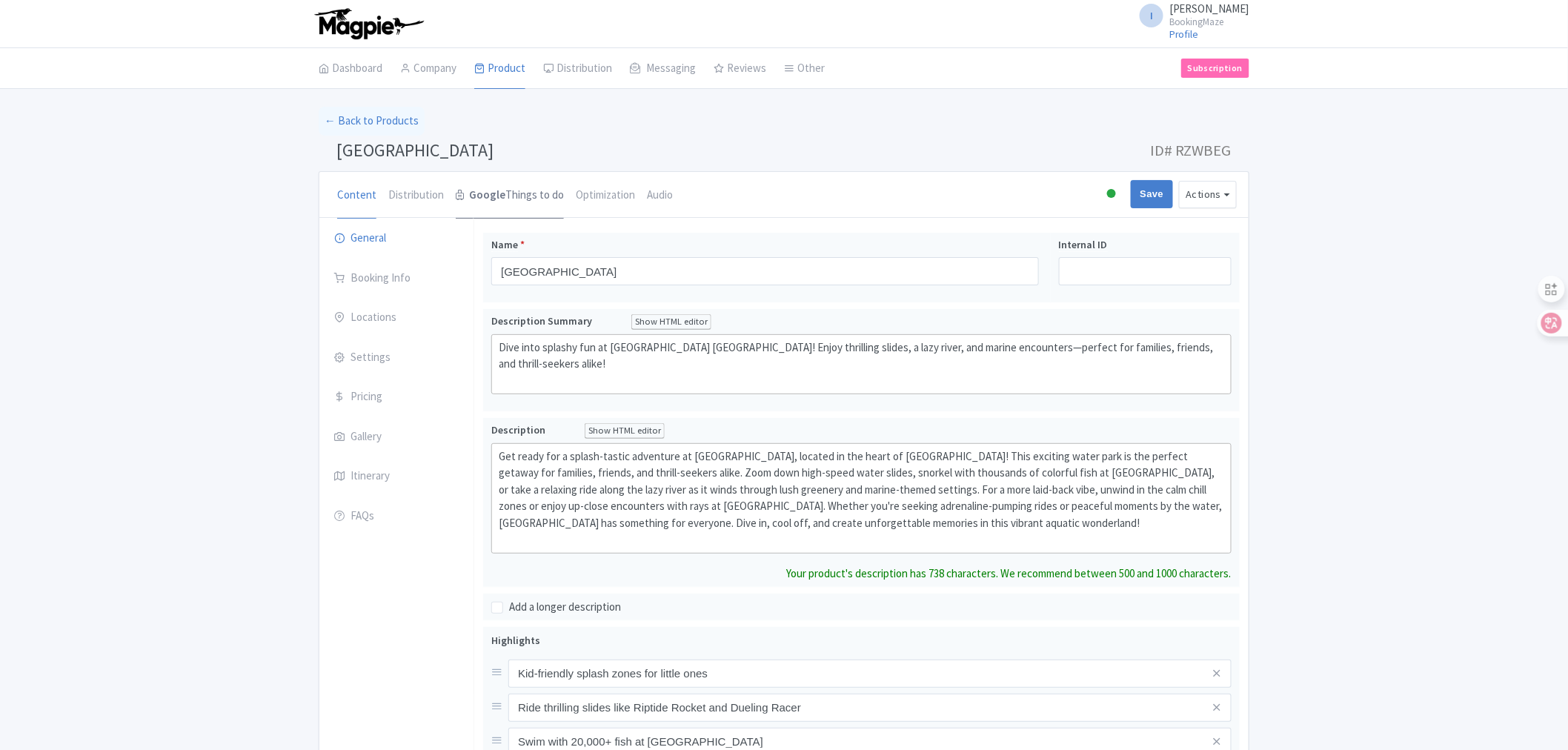
click at [519, 197] on link "Google Things to do" at bounding box center [510, 195] width 108 height 47
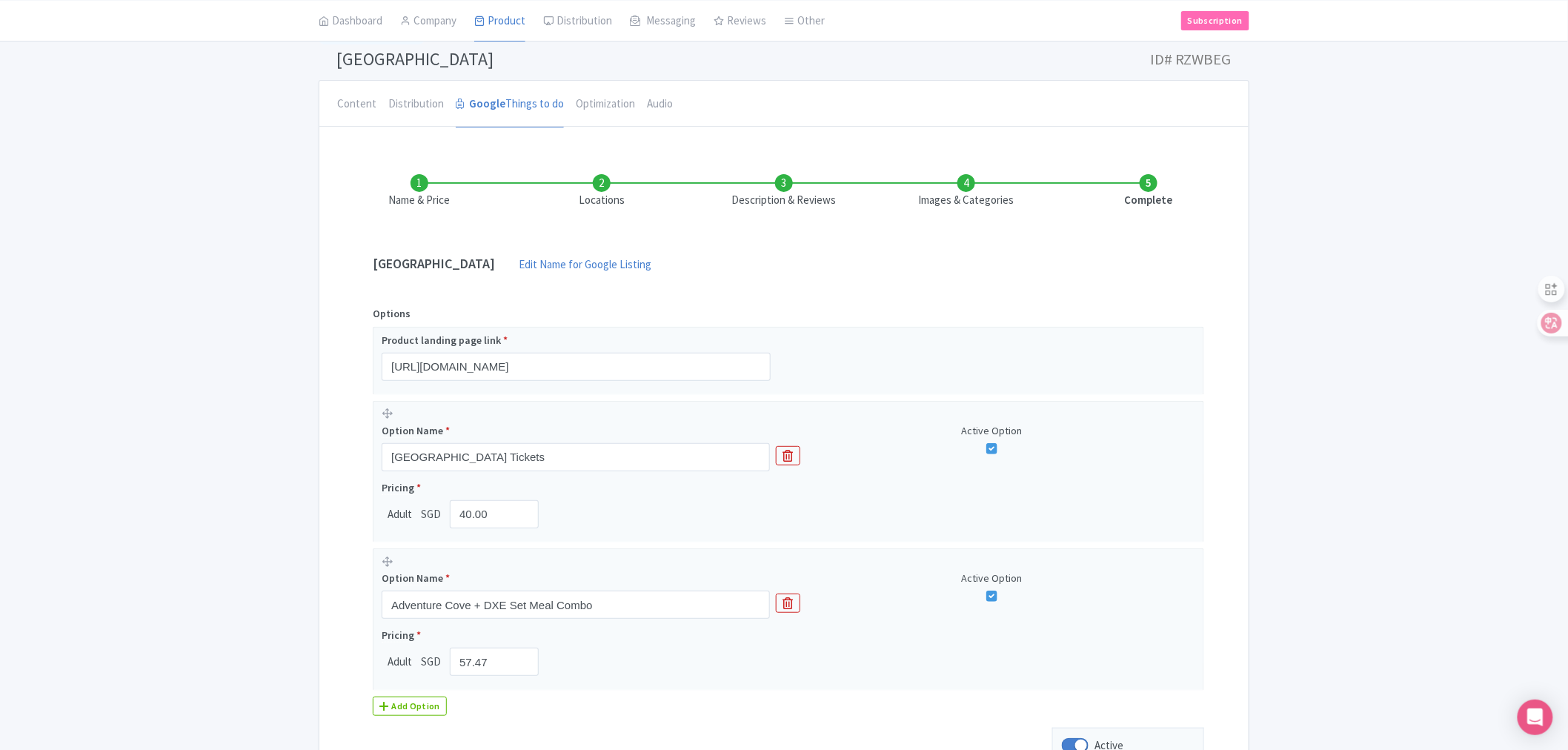
scroll to position [93, 0]
click at [398, 708] on div "Add Option" at bounding box center [410, 704] width 74 height 20
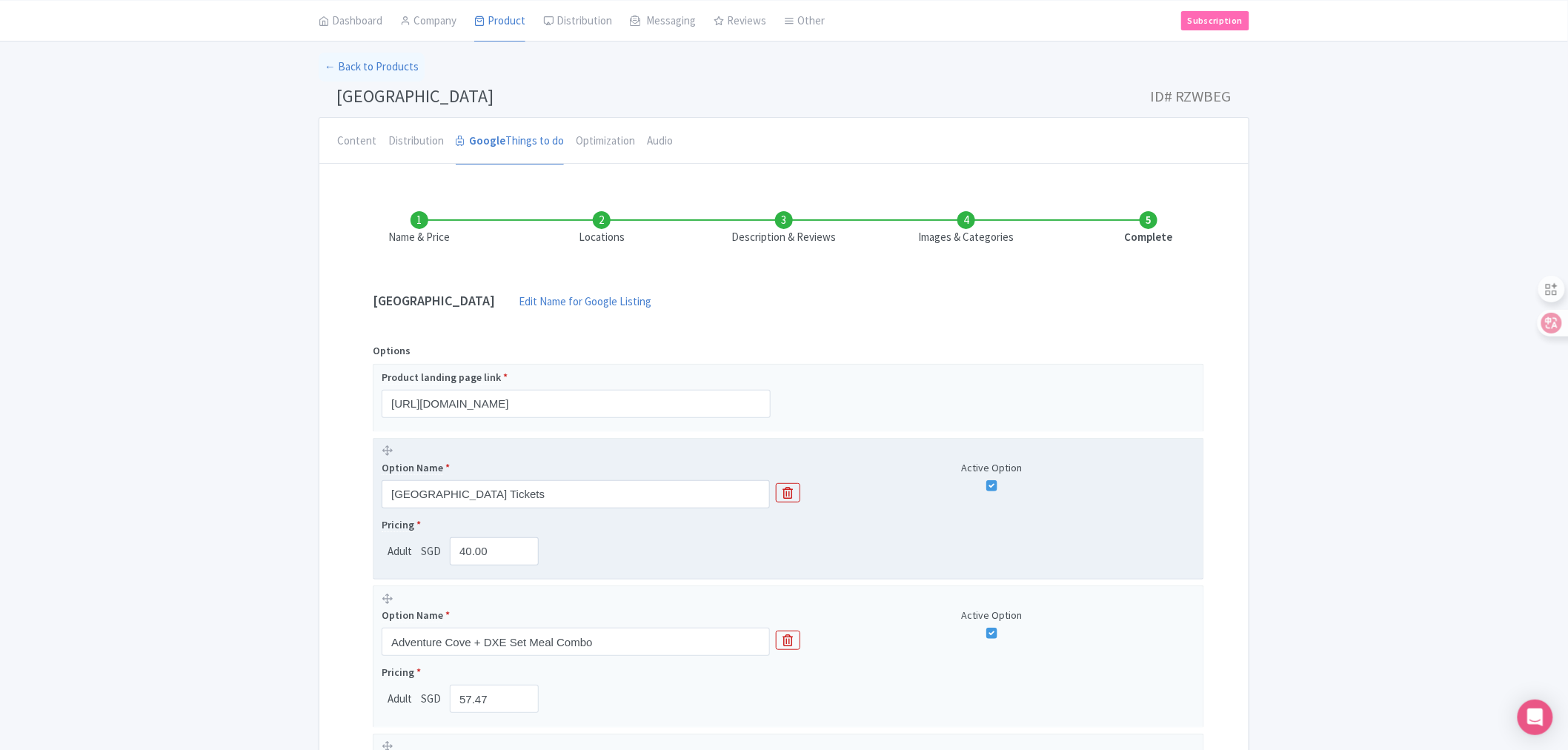
scroll to position [0, 0]
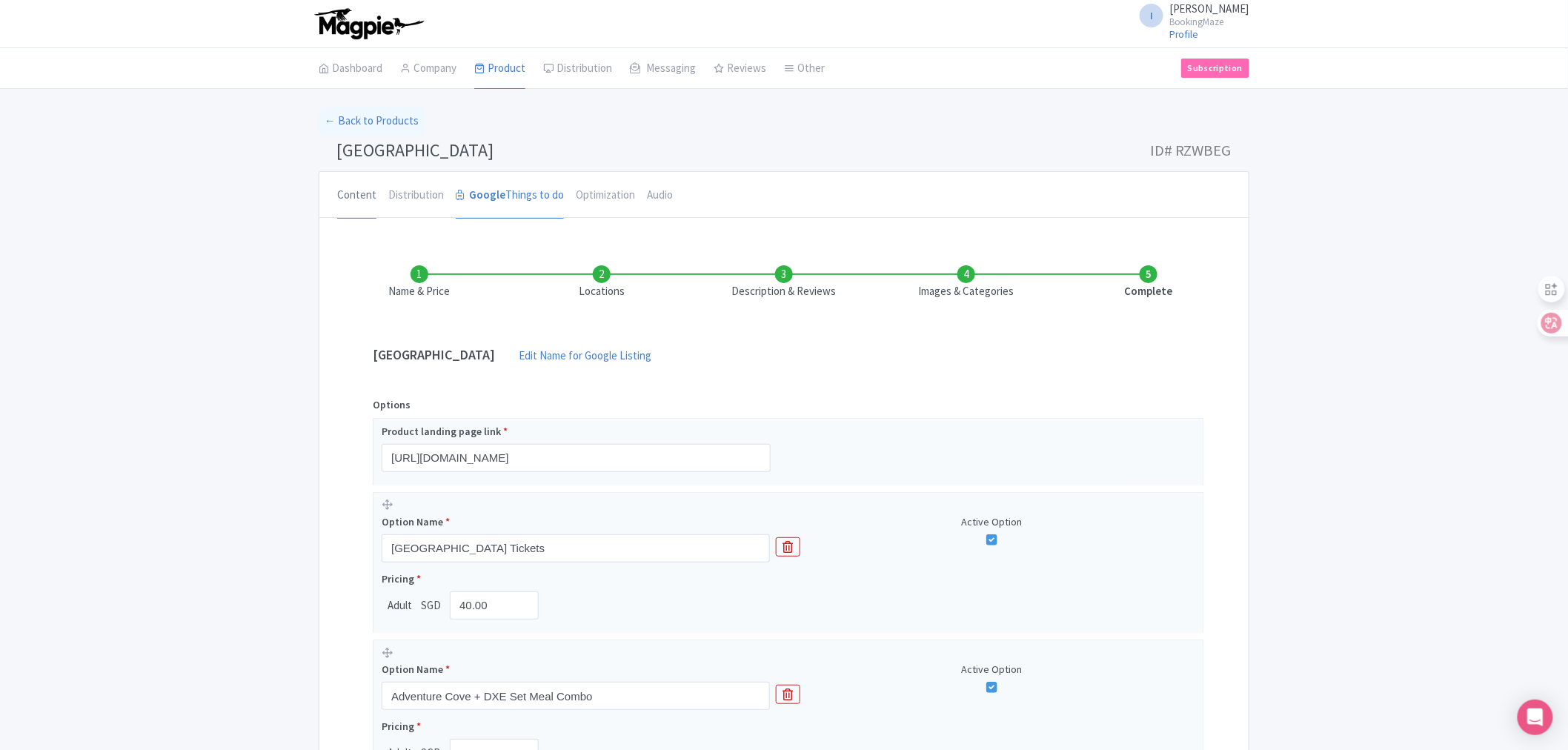
click at [369, 200] on link "Content" at bounding box center [357, 195] width 39 height 47
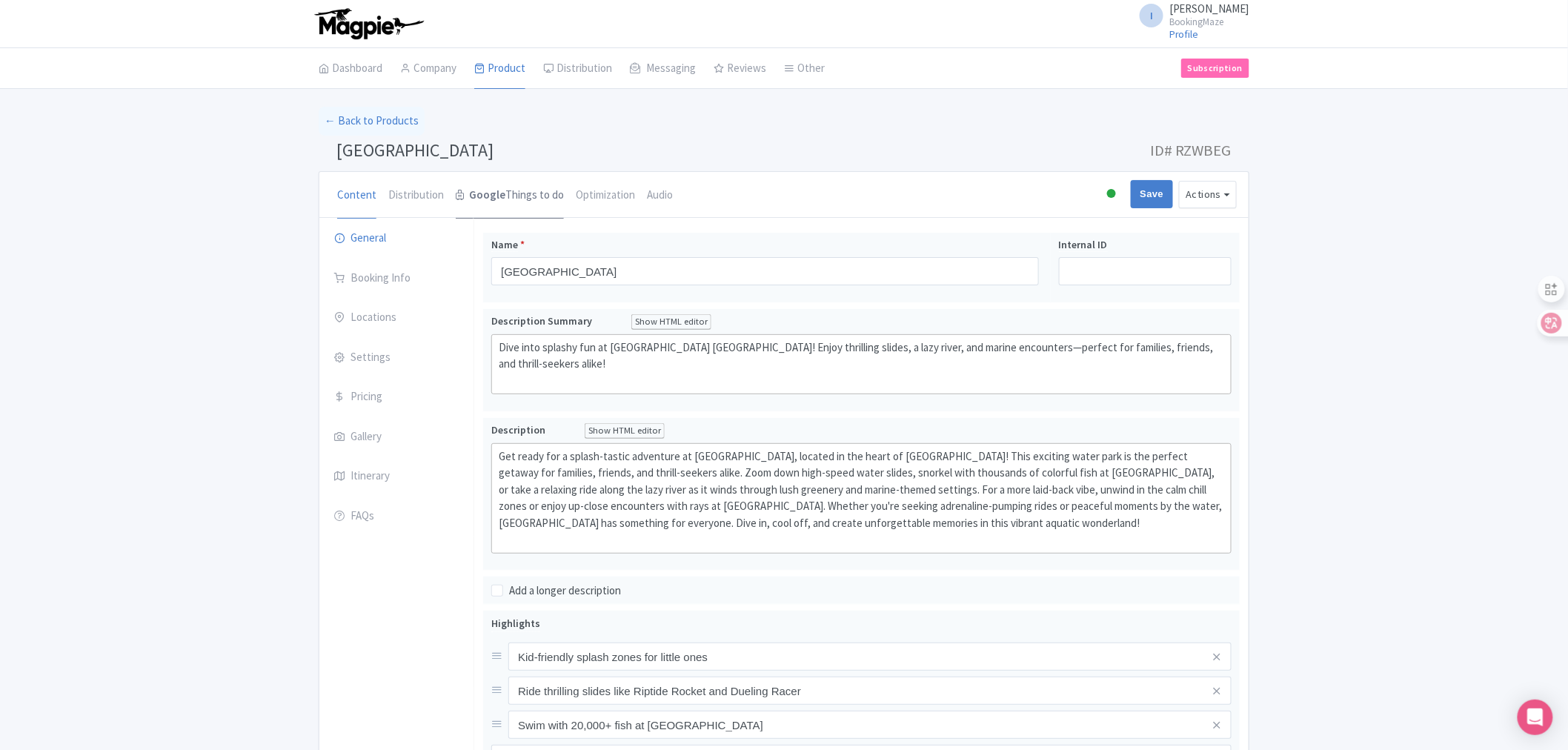
click at [504, 197] on link "Google Things to do" at bounding box center [510, 195] width 108 height 47
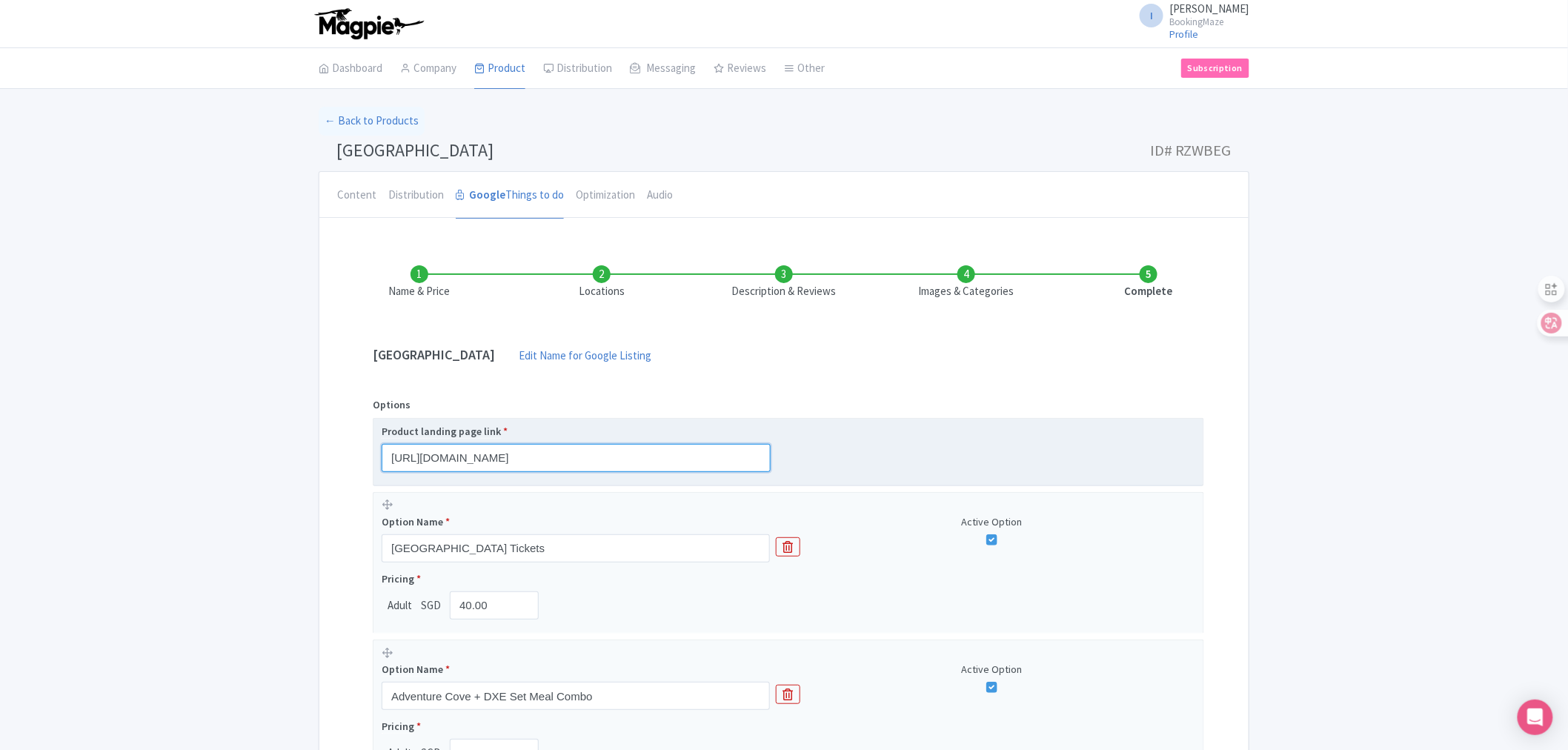
click at [569, 455] on input "https://bookingmaze.com/product/adventure-cove-water-park/" at bounding box center [576, 458] width 389 height 28
